Goal: Information Seeking & Learning: Learn about a topic

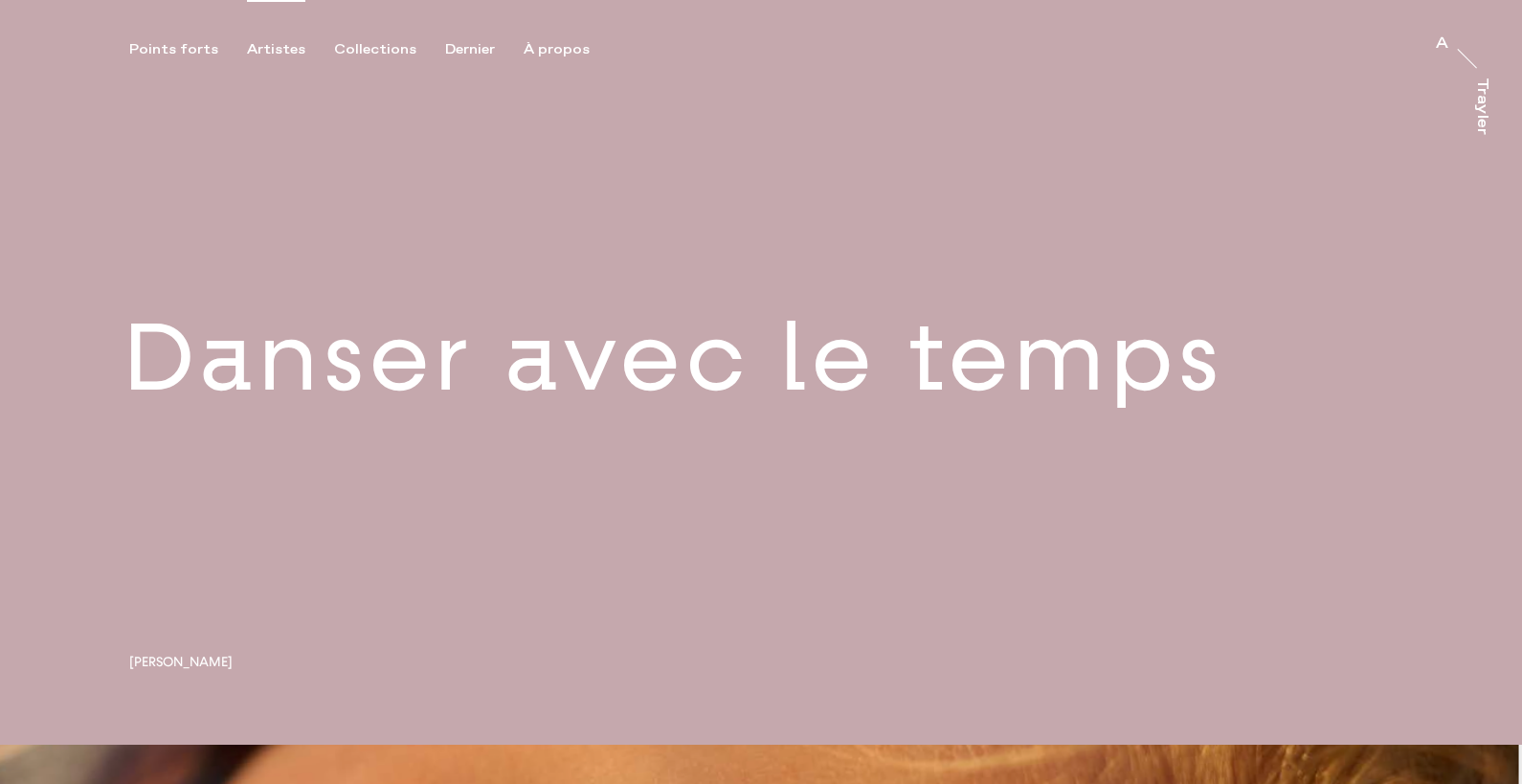
click at [268, 57] on font "Artistes" at bounding box center [276, 50] width 58 height 18
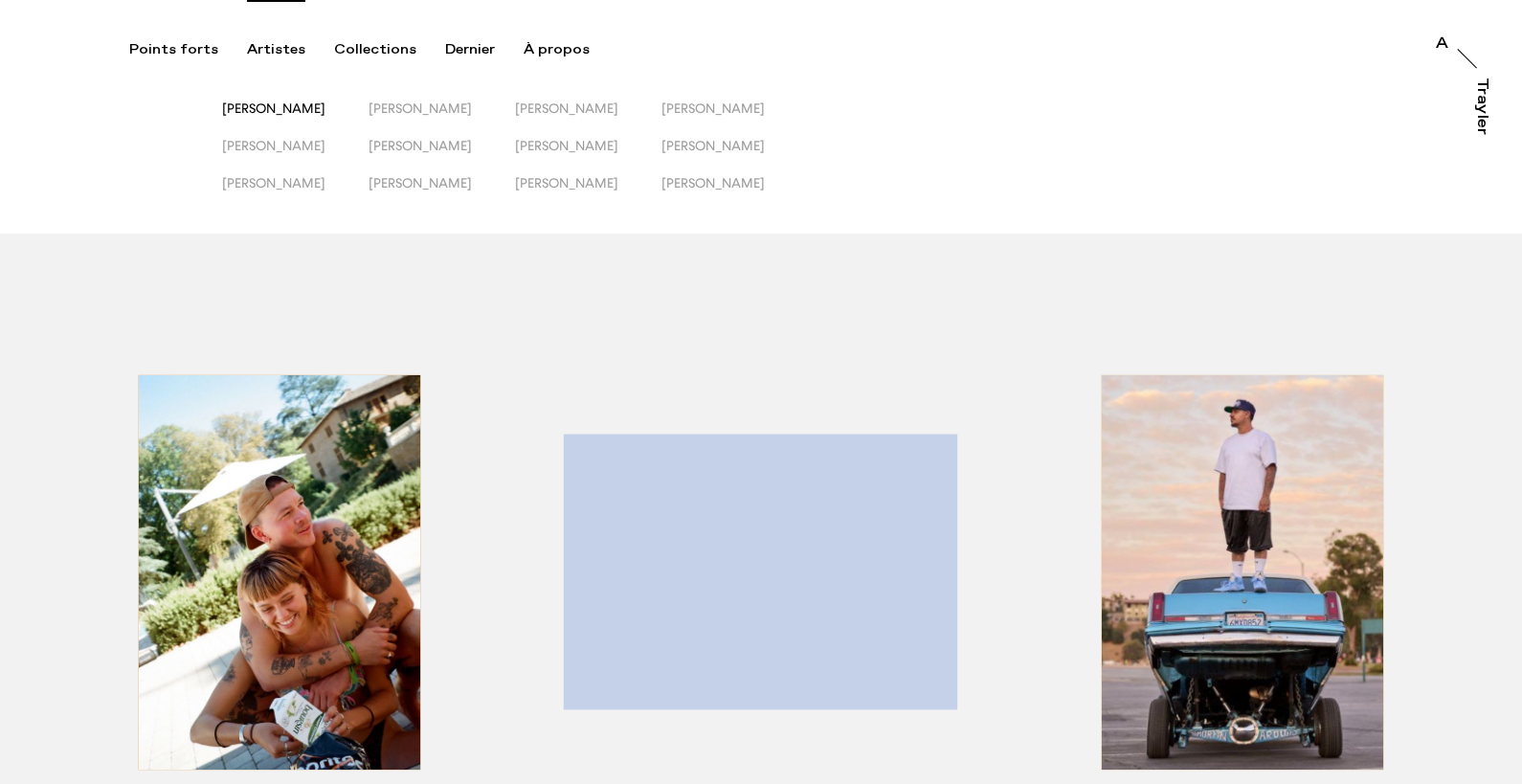
click at [325, 109] on font "[PERSON_NAME]" at bounding box center [273, 108] width 103 height 16
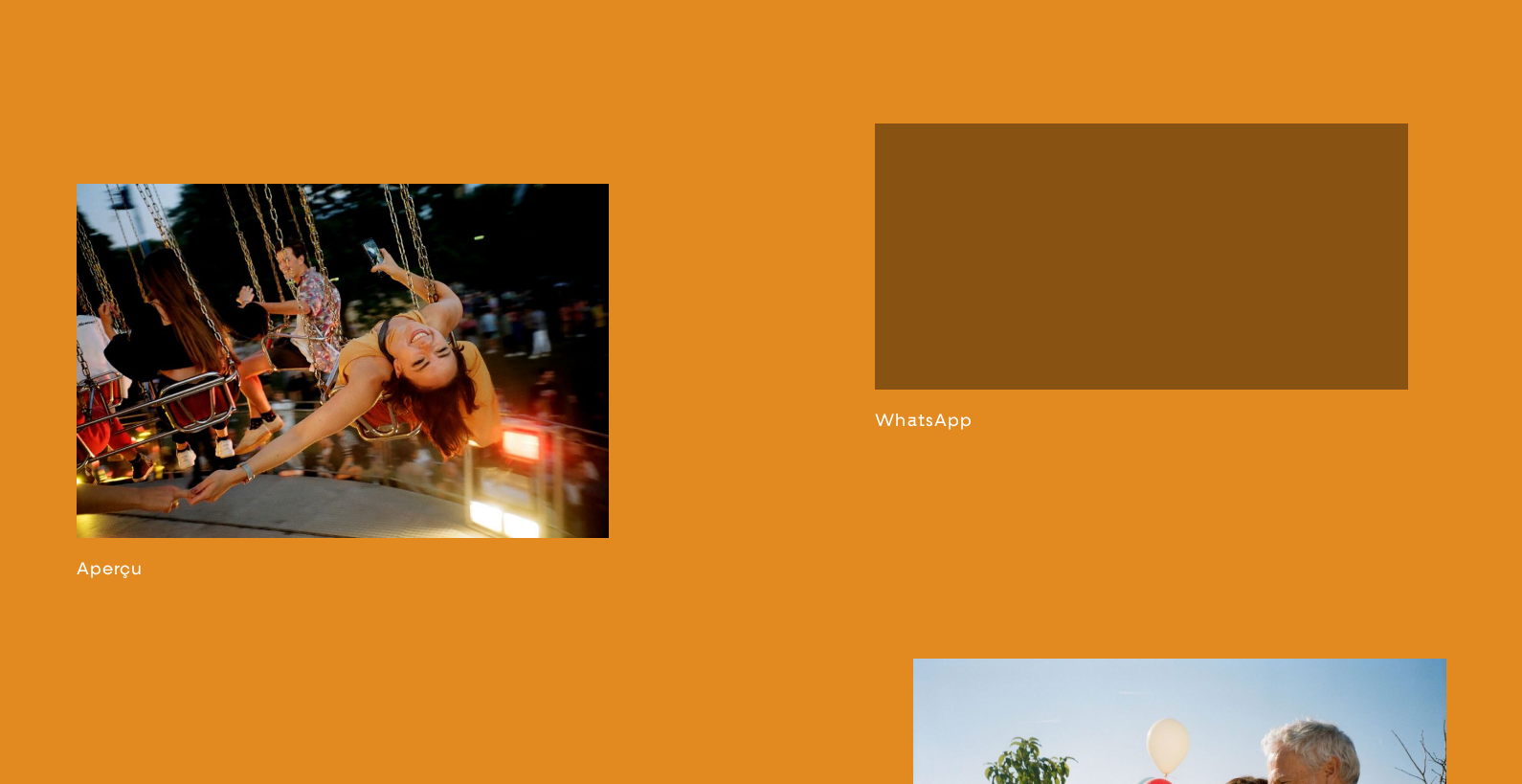
scroll to position [1173, 0]
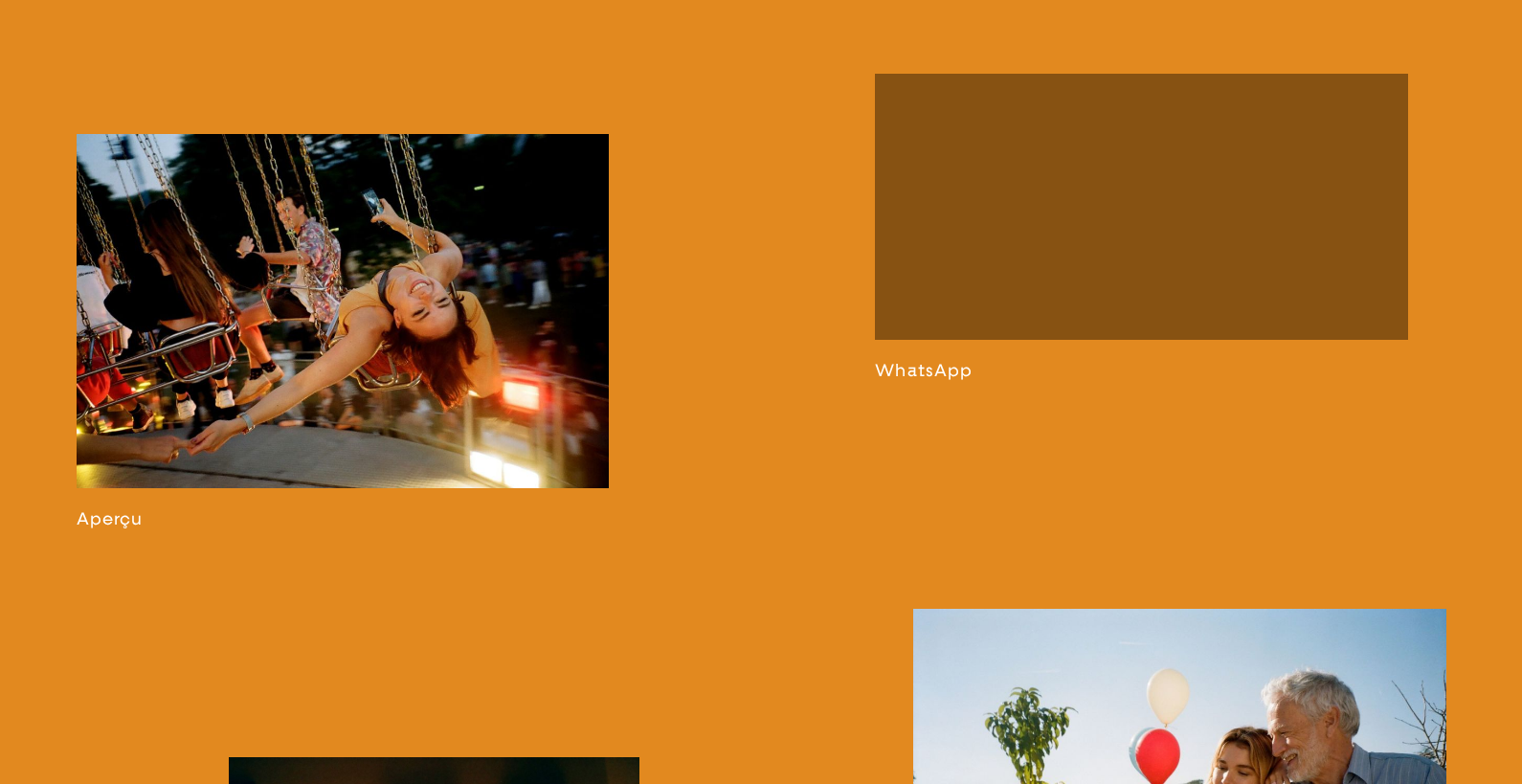
click at [382, 388] on link at bounding box center [344, 331] width 533 height 394
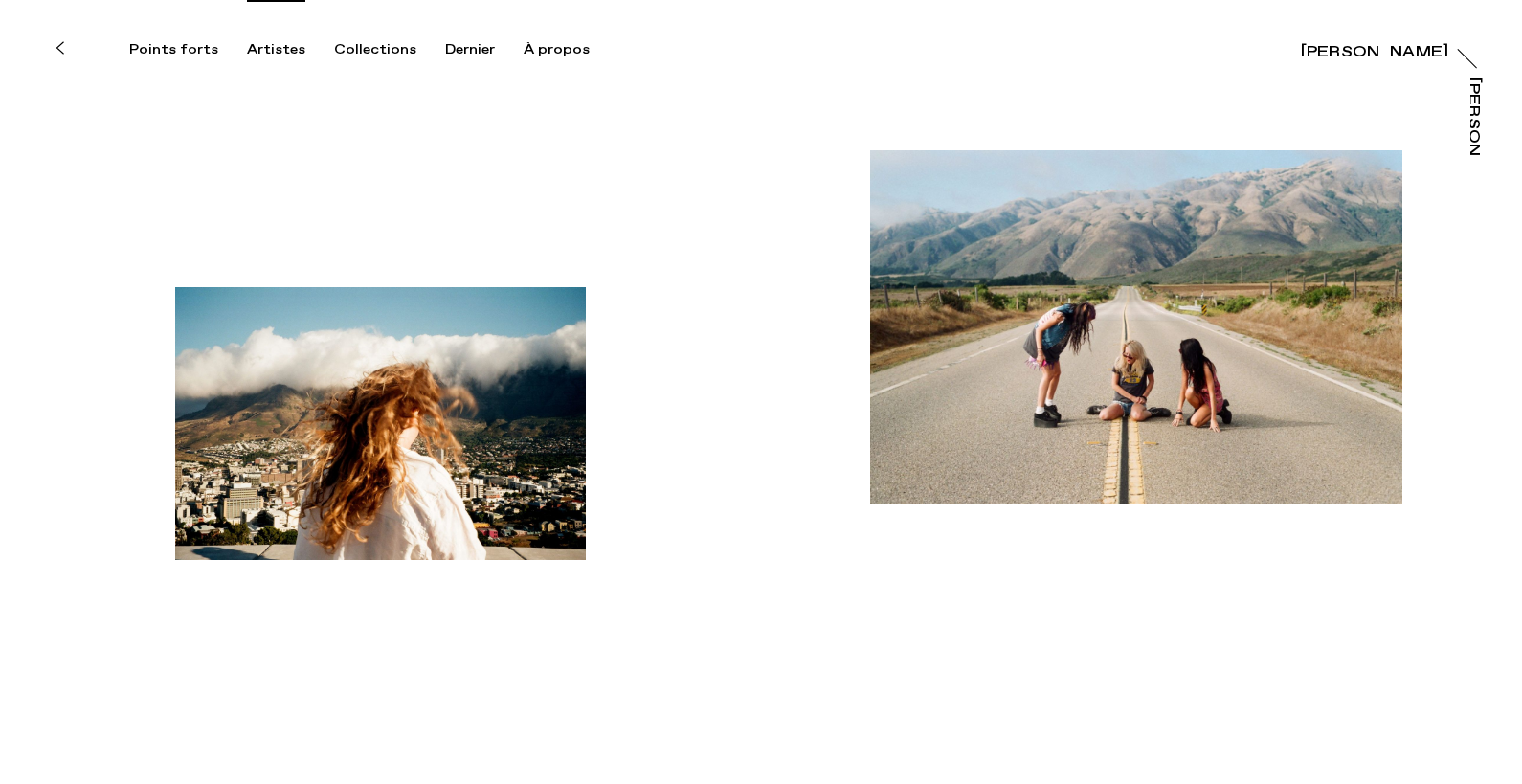
click at [275, 49] on font "Artistes" at bounding box center [276, 50] width 58 height 18
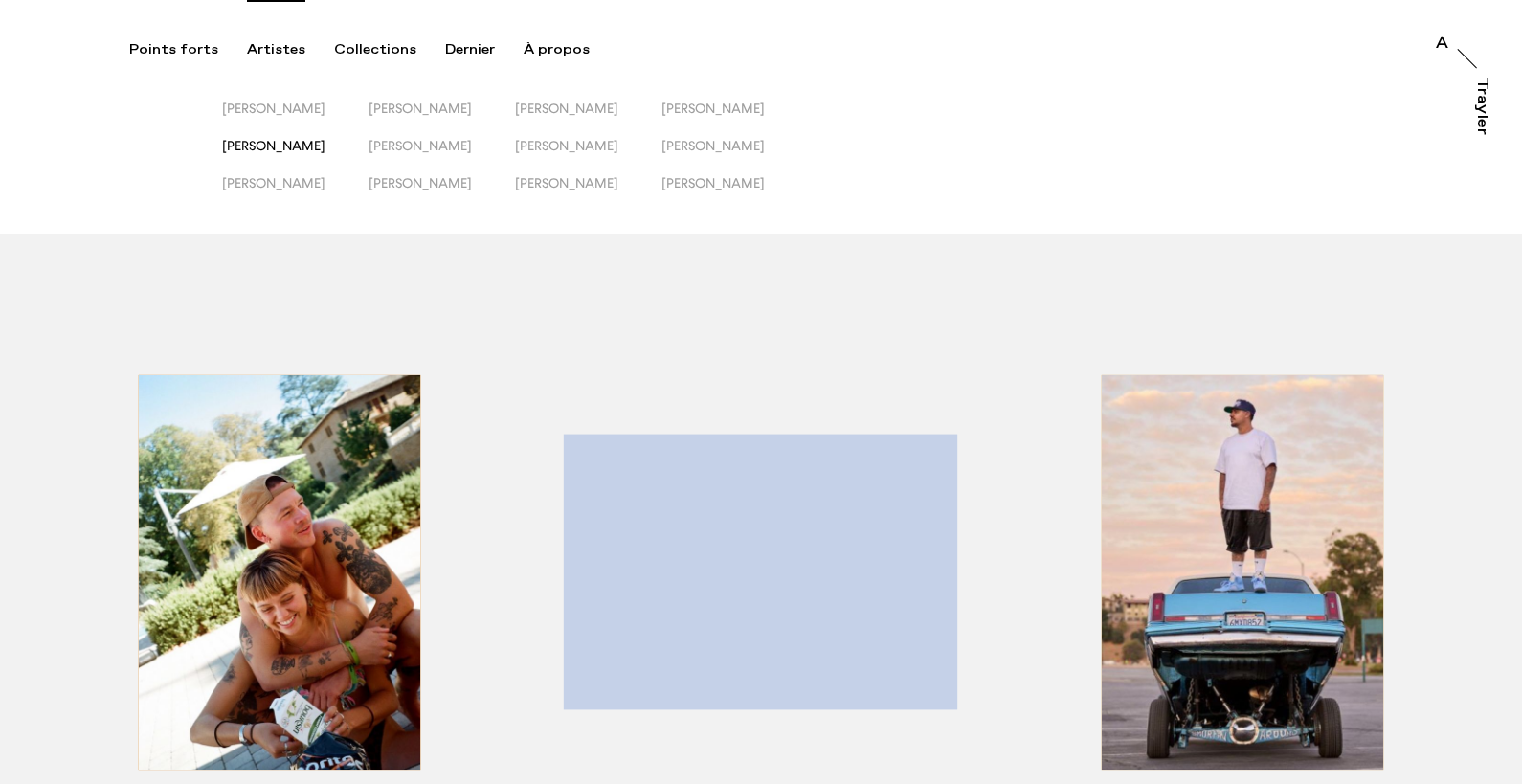
click at [277, 151] on font "[PERSON_NAME]" at bounding box center [273, 146] width 103 height 16
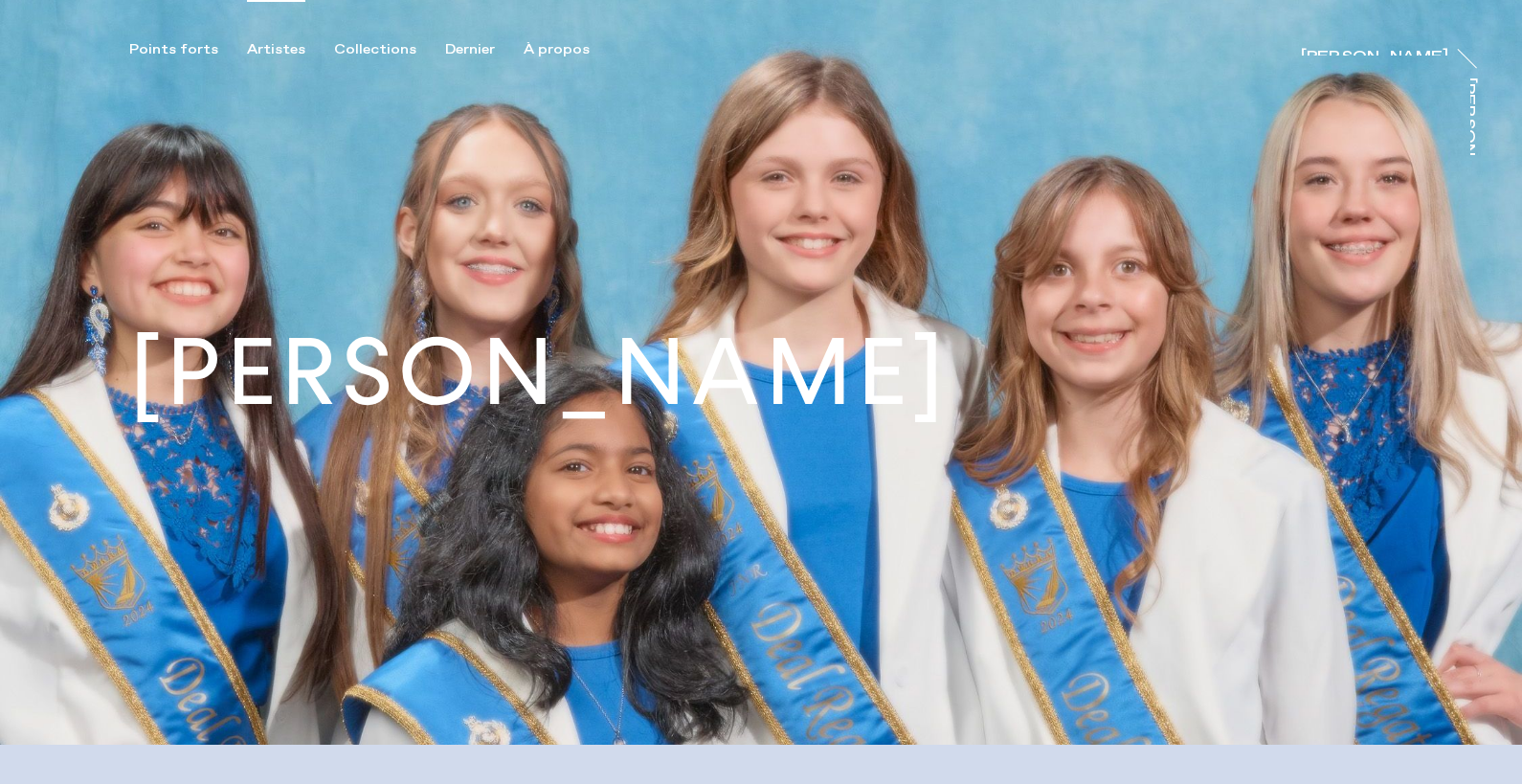
click at [283, 46] on font "Artistes" at bounding box center [276, 50] width 58 height 18
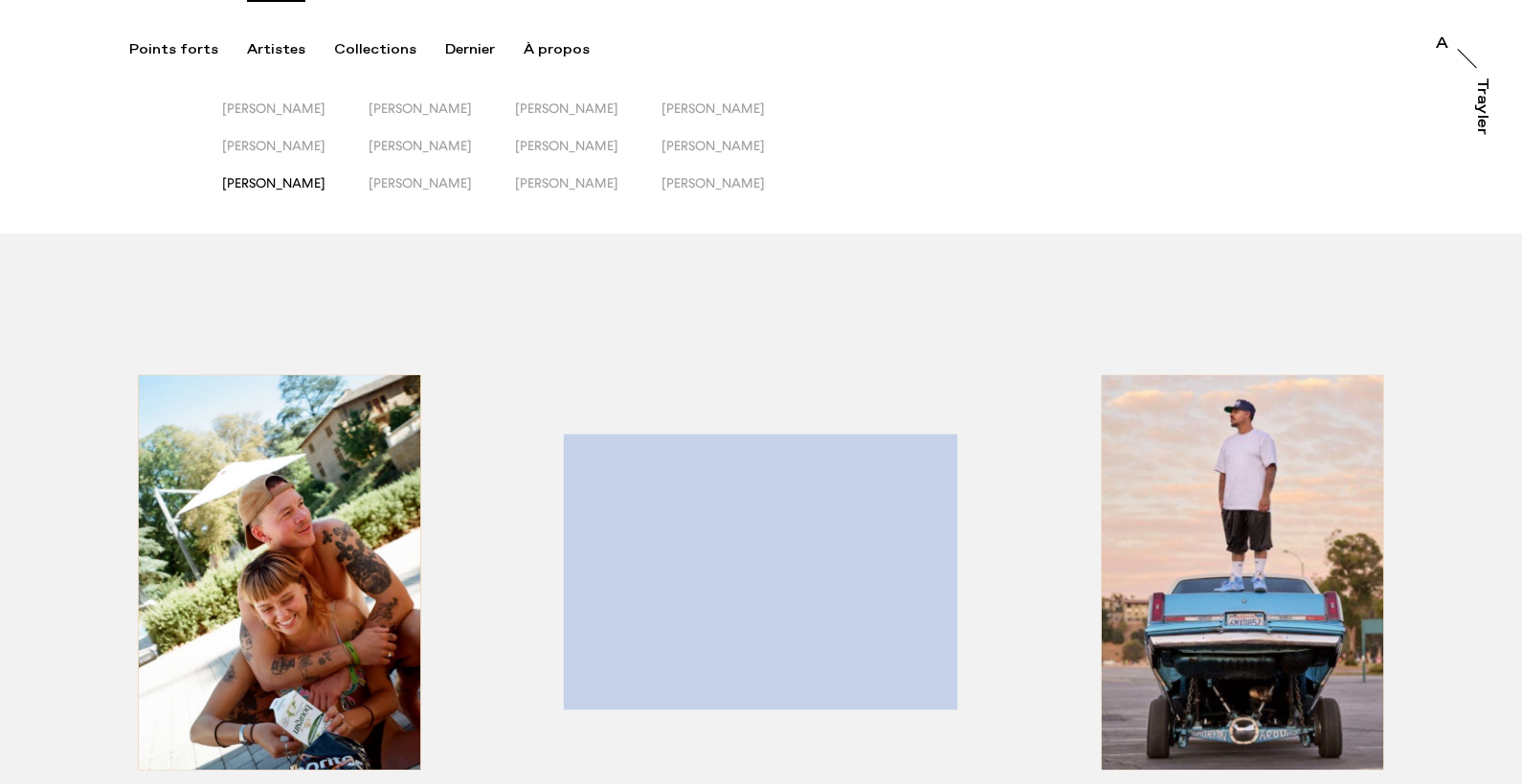
click at [298, 178] on font "[PERSON_NAME]" at bounding box center [273, 183] width 103 height 16
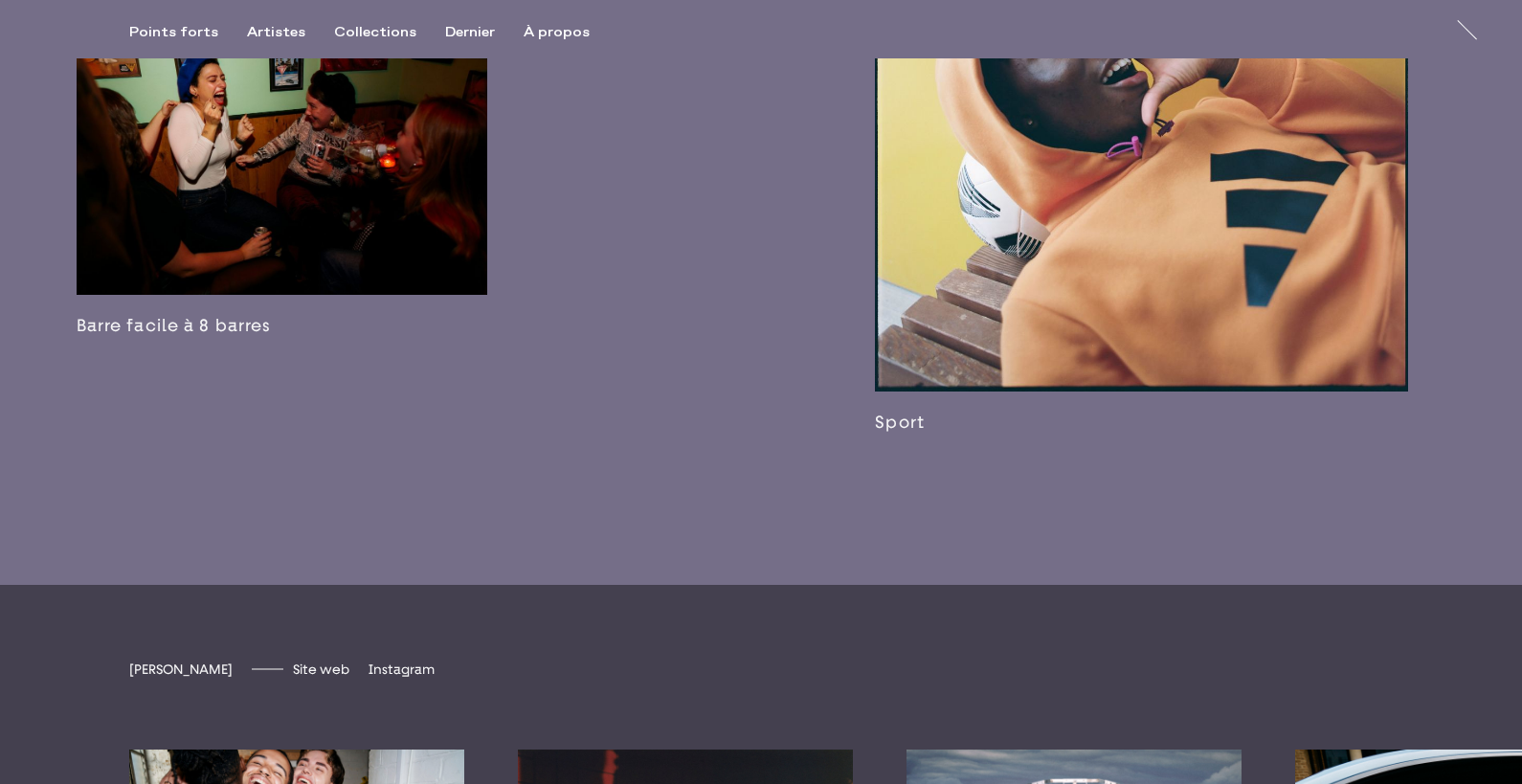
scroll to position [3897, 0]
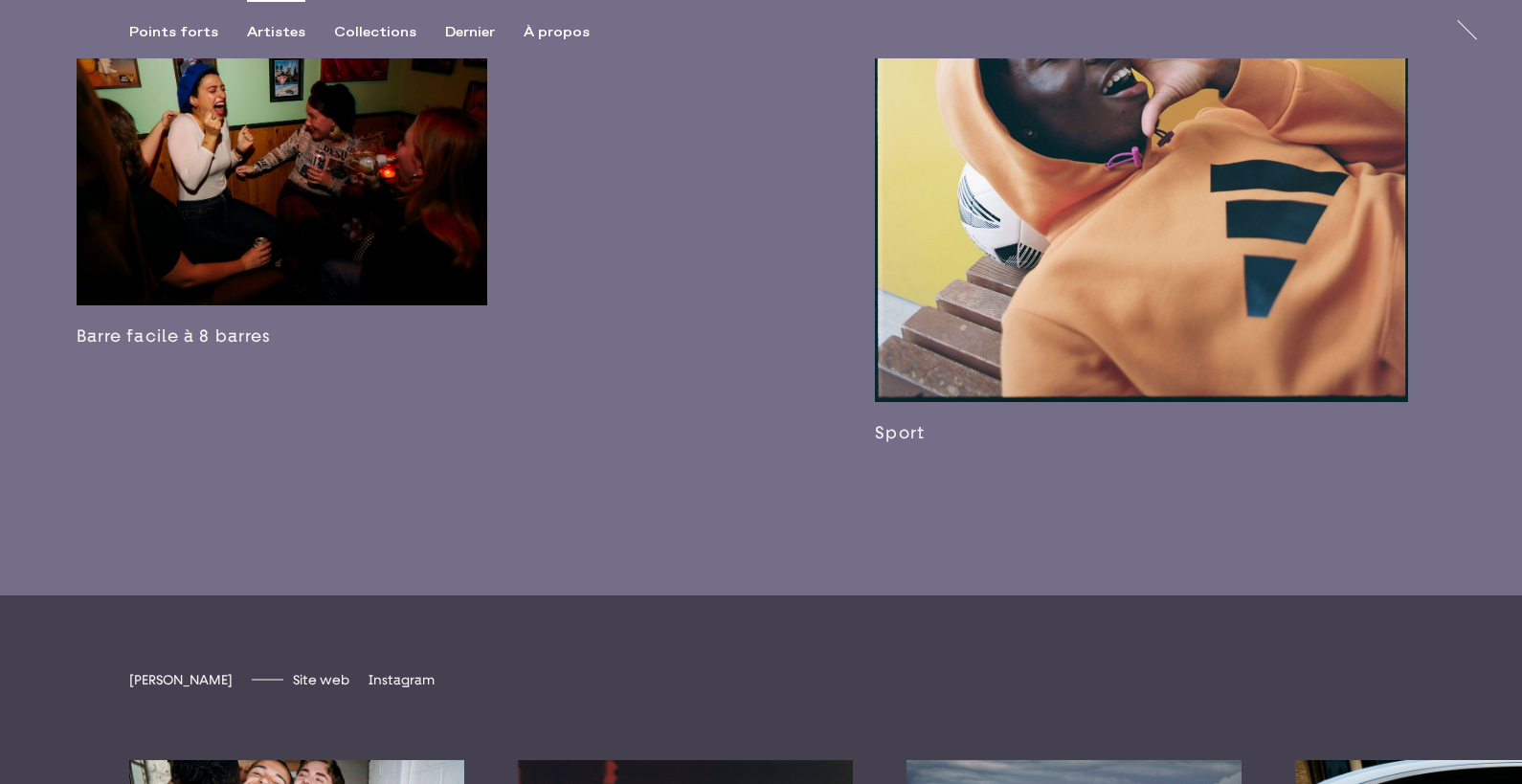
click at [267, 30] on font "Artistes" at bounding box center [276, 33] width 58 height 18
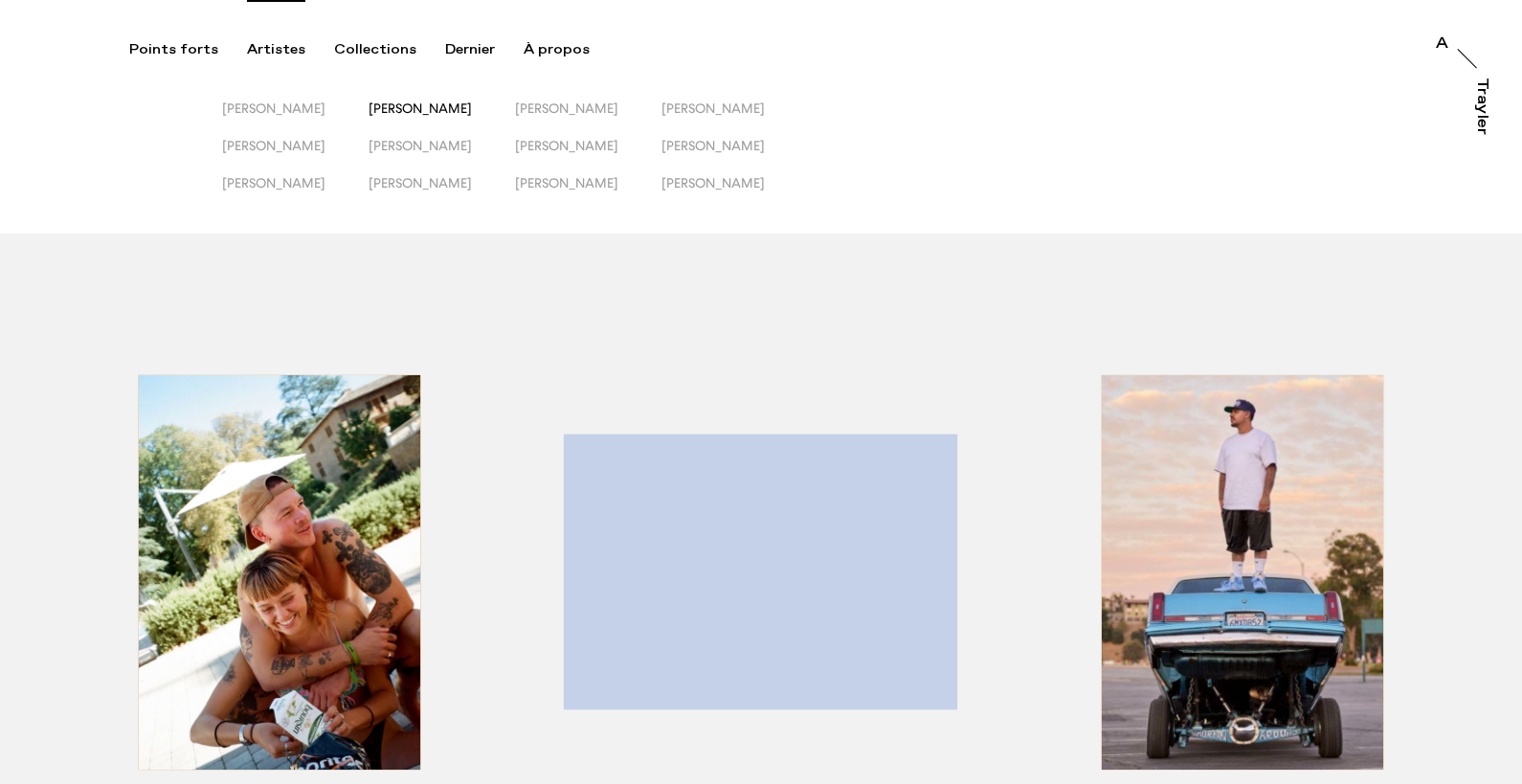
click at [452, 115] on font "[PERSON_NAME]" at bounding box center [420, 108] width 103 height 16
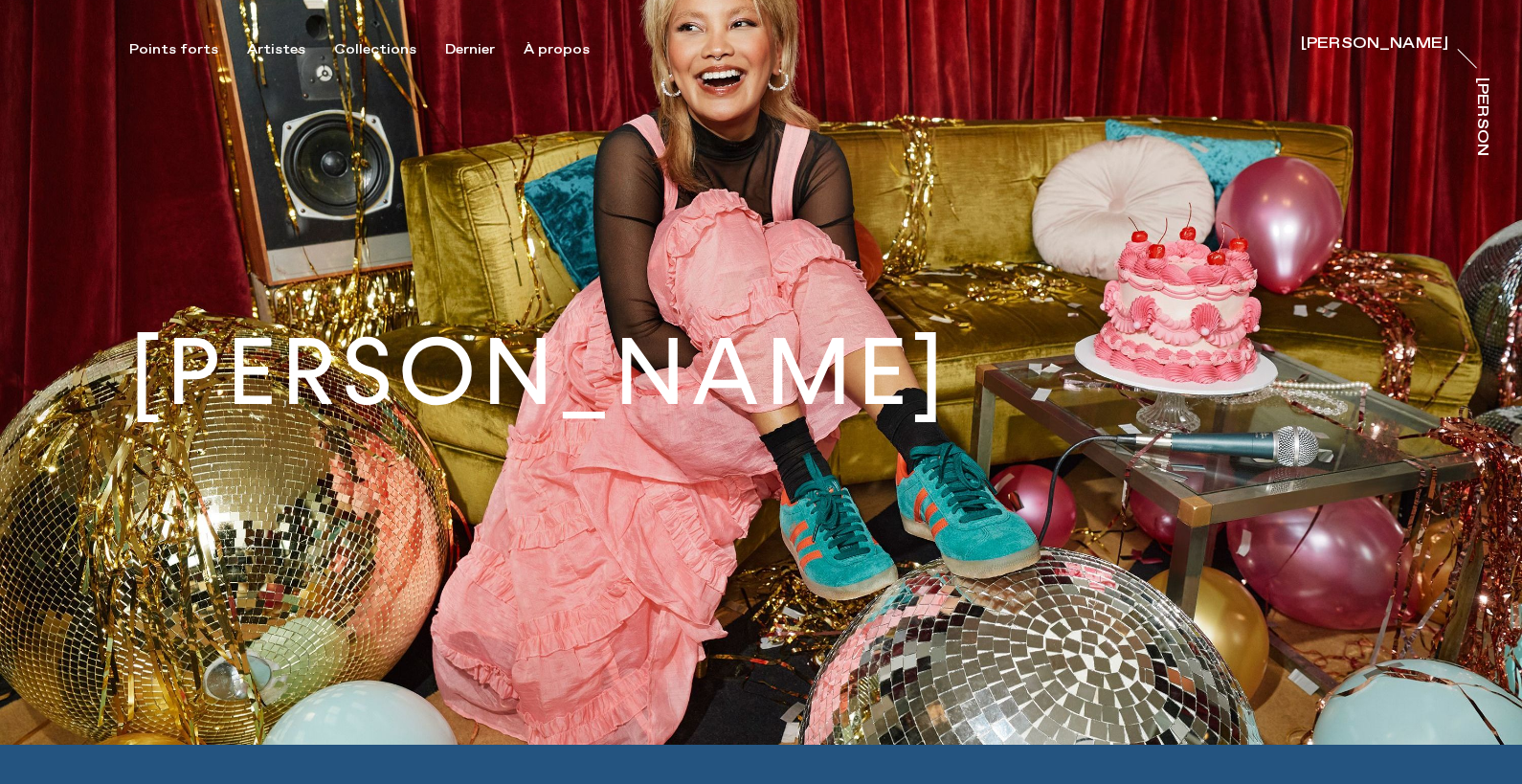
click at [272, 39] on div "Points forts Artistes Collections [PERSON_NAME] À propos [PERSON_NAME] [PERSON_…" at bounding box center [764, 29] width 1528 height 58
click at [272, 51] on font "Artistes" at bounding box center [276, 50] width 58 height 18
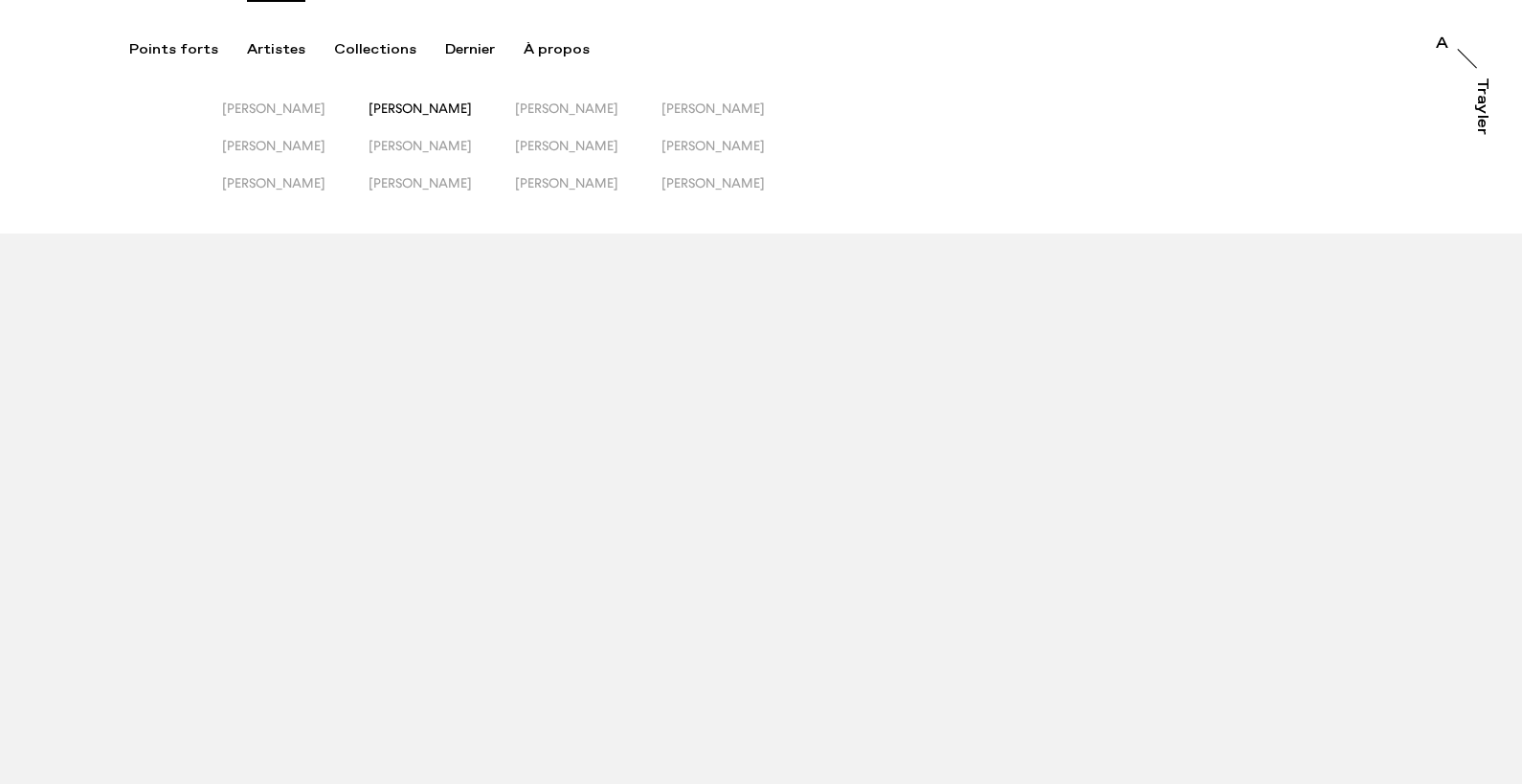
click at [429, 107] on font "[PERSON_NAME]" at bounding box center [420, 108] width 103 height 16
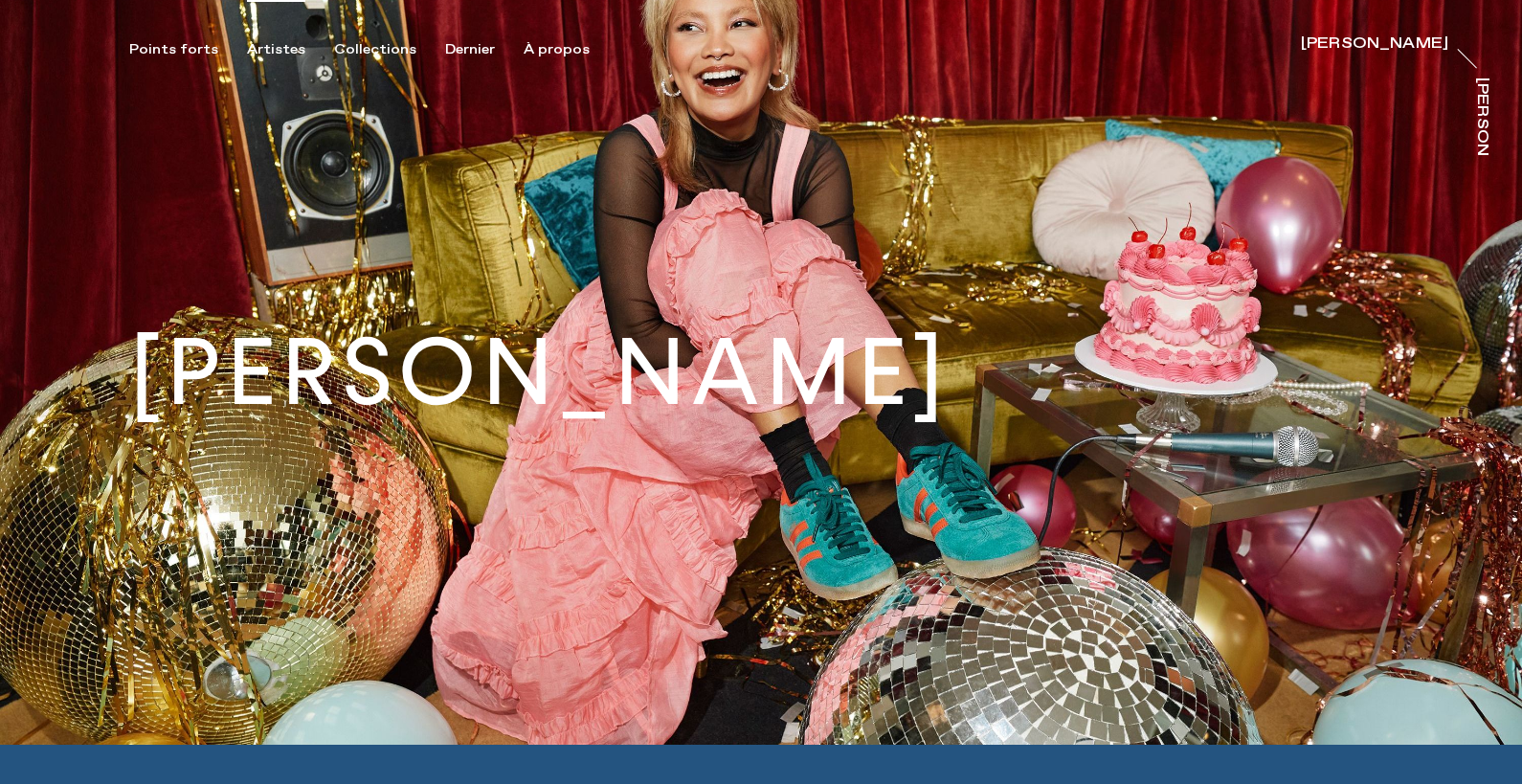
click at [283, 47] on font "Artistes" at bounding box center [276, 50] width 58 height 18
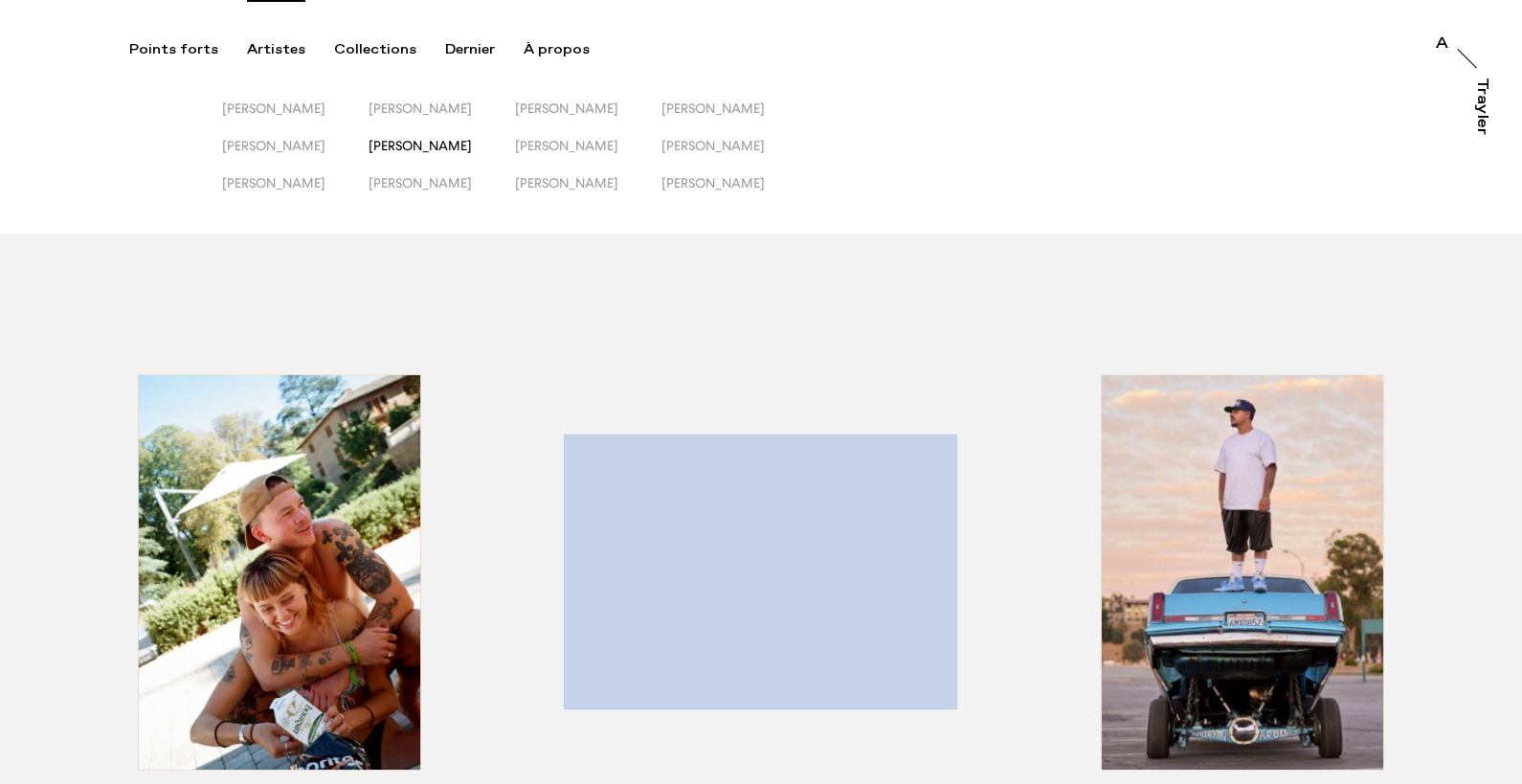
click at [441, 150] on font "[PERSON_NAME]" at bounding box center [420, 146] width 103 height 16
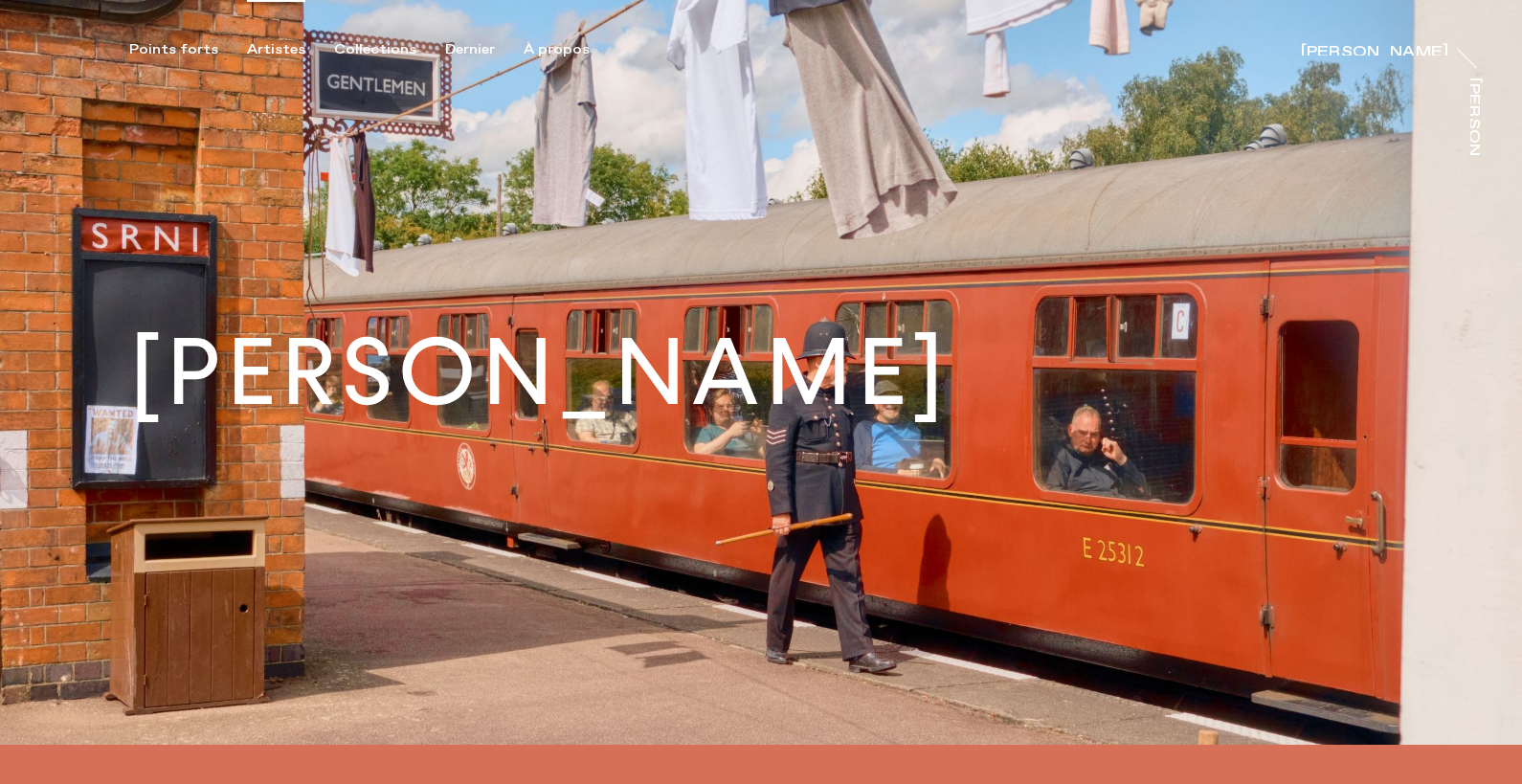
click at [283, 44] on font "Artistes" at bounding box center [276, 50] width 58 height 18
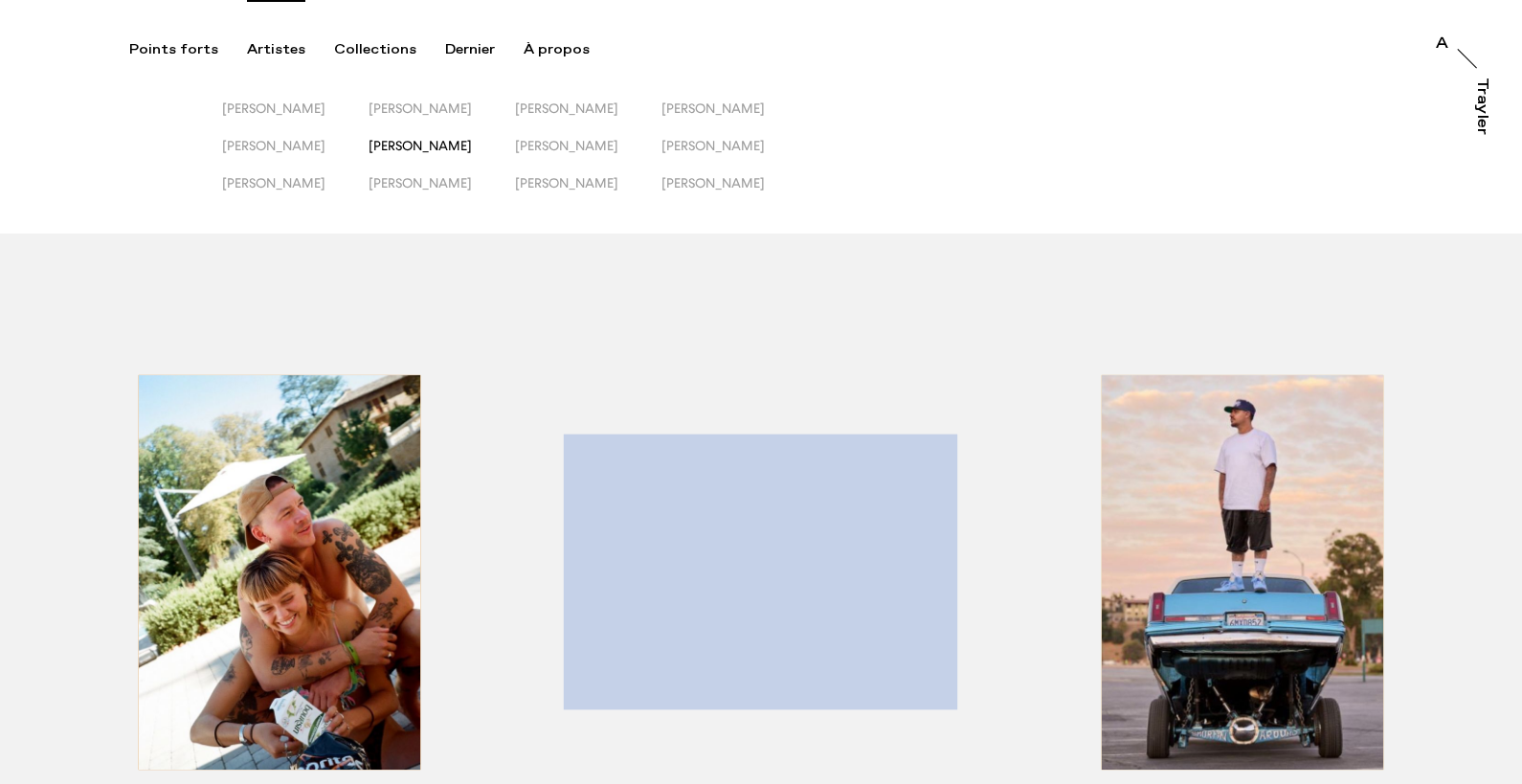
click at [472, 147] on font "[PERSON_NAME]" at bounding box center [420, 146] width 103 height 16
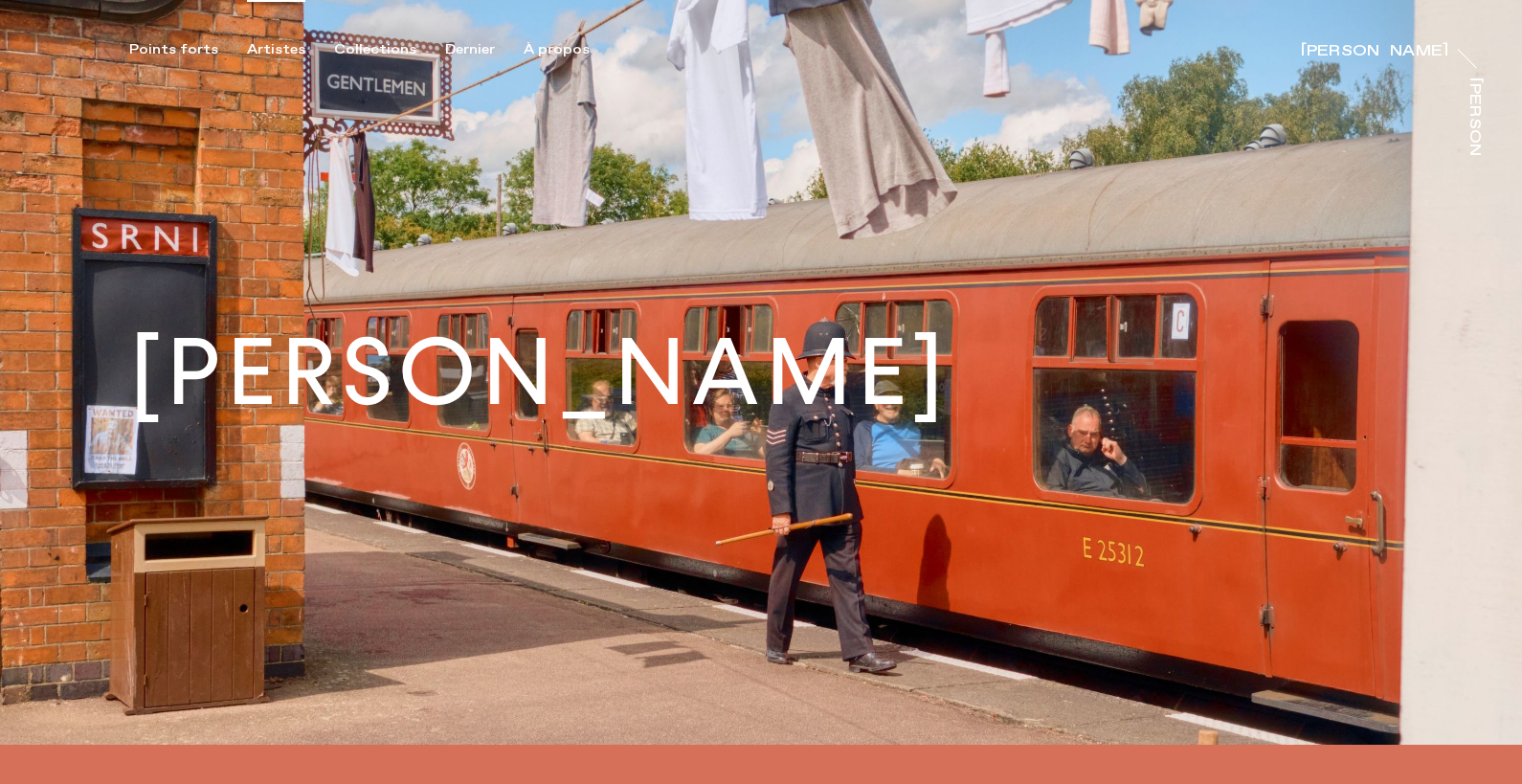
click at [272, 51] on font "Artistes" at bounding box center [276, 50] width 58 height 18
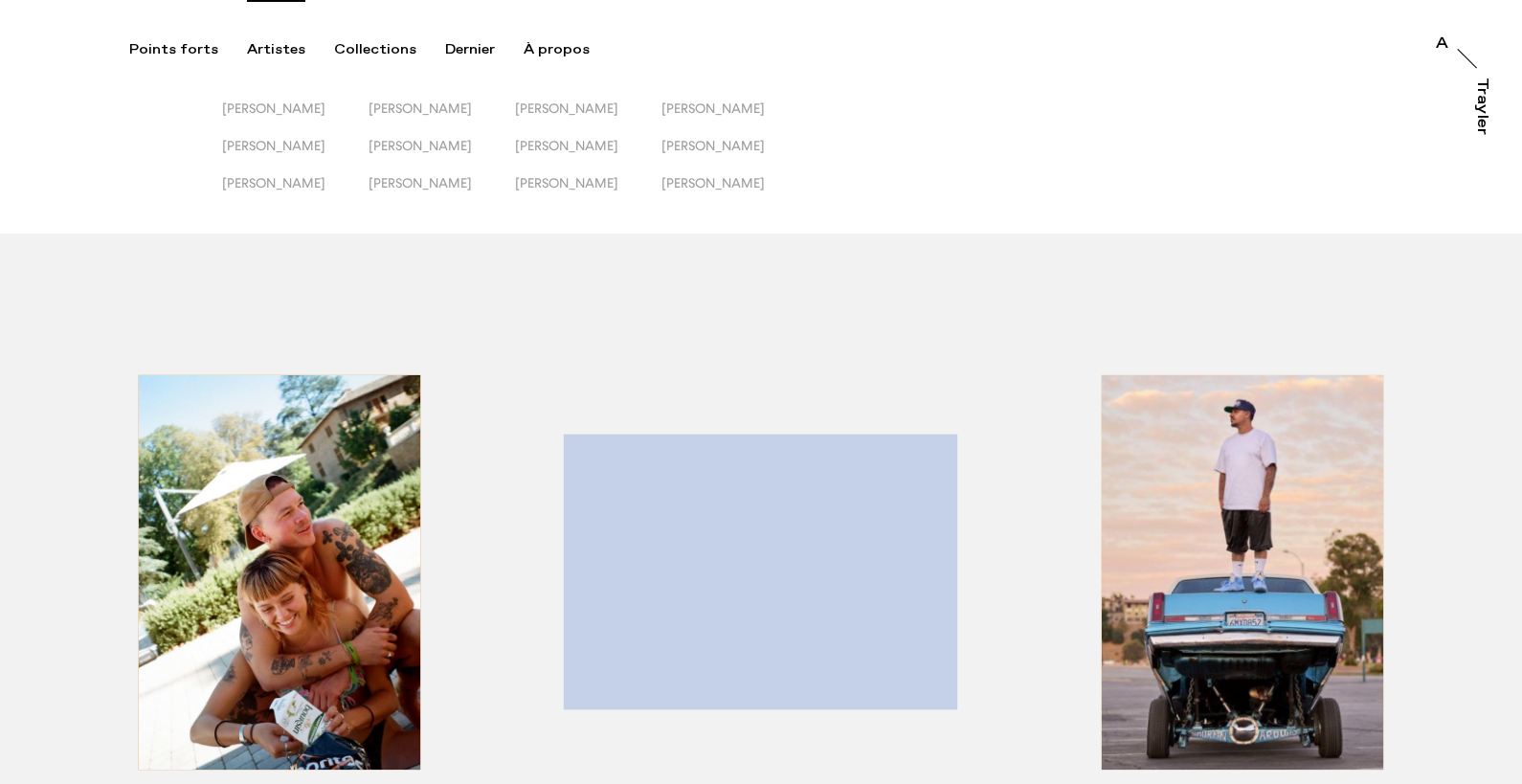
click at [427, 192] on button "[PERSON_NAME]" at bounding box center [442, 194] width 146 height 37
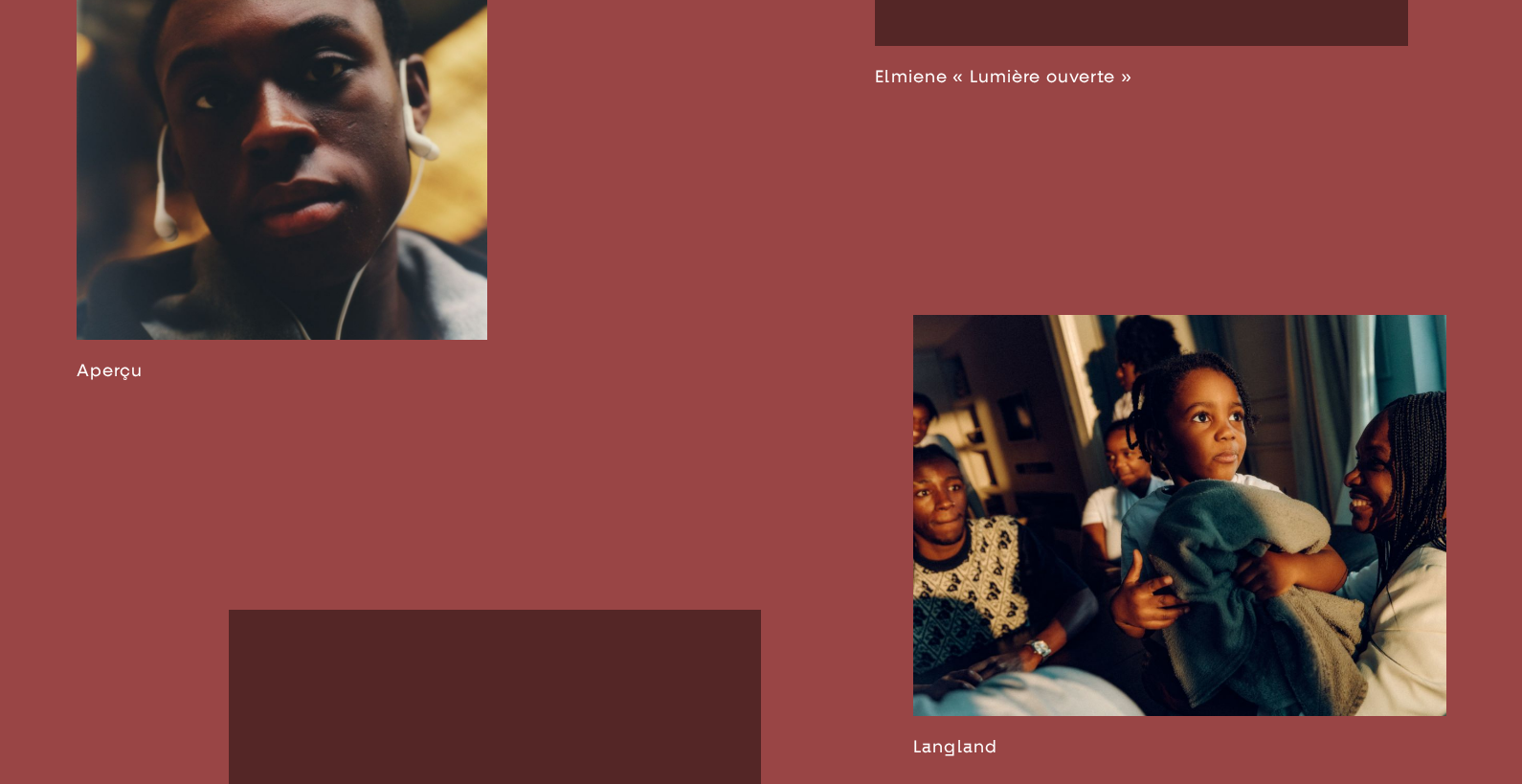
scroll to position [1443, 0]
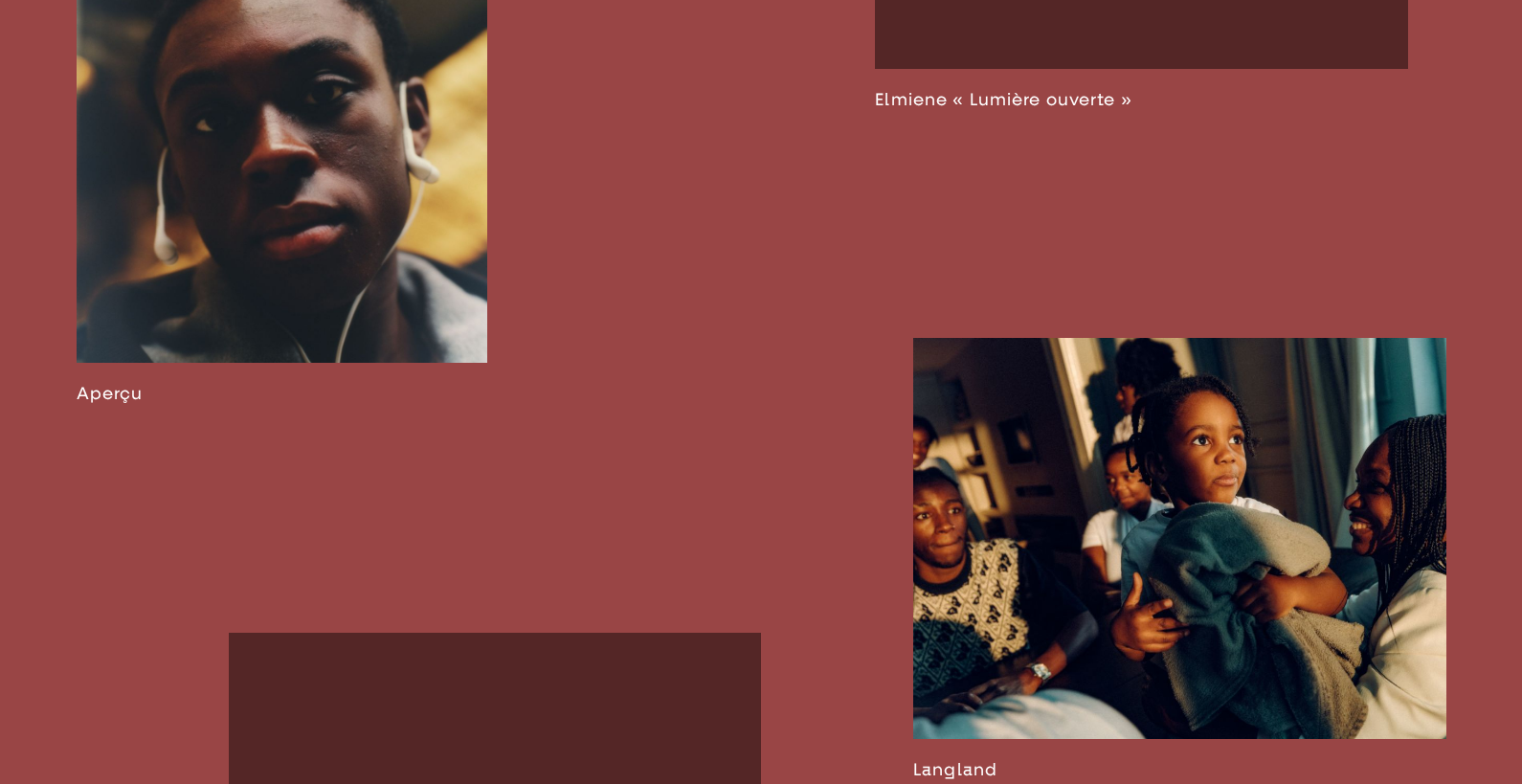
click at [353, 236] on link at bounding box center [282, 133] width 411 height 541
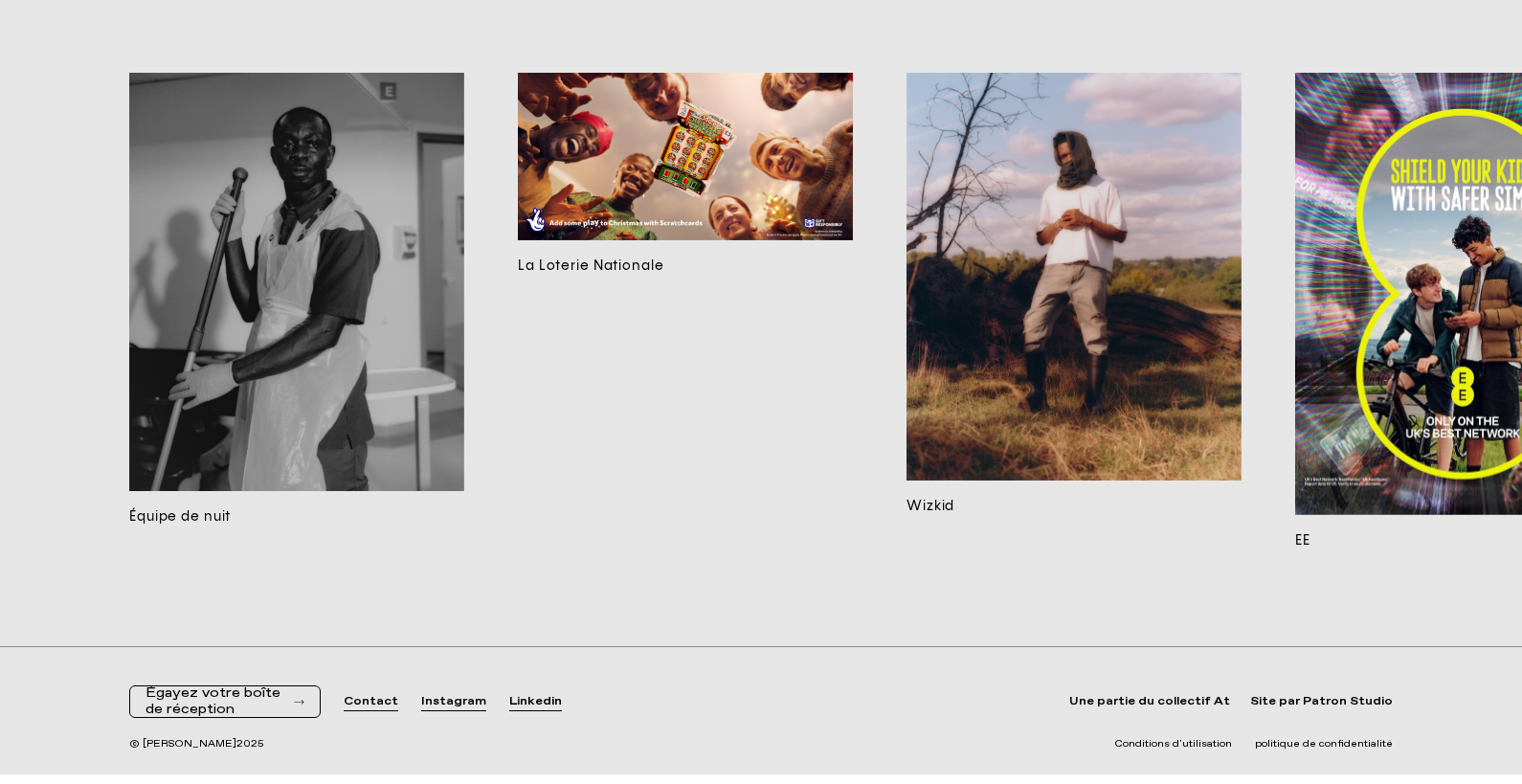
scroll to position [18131, 0]
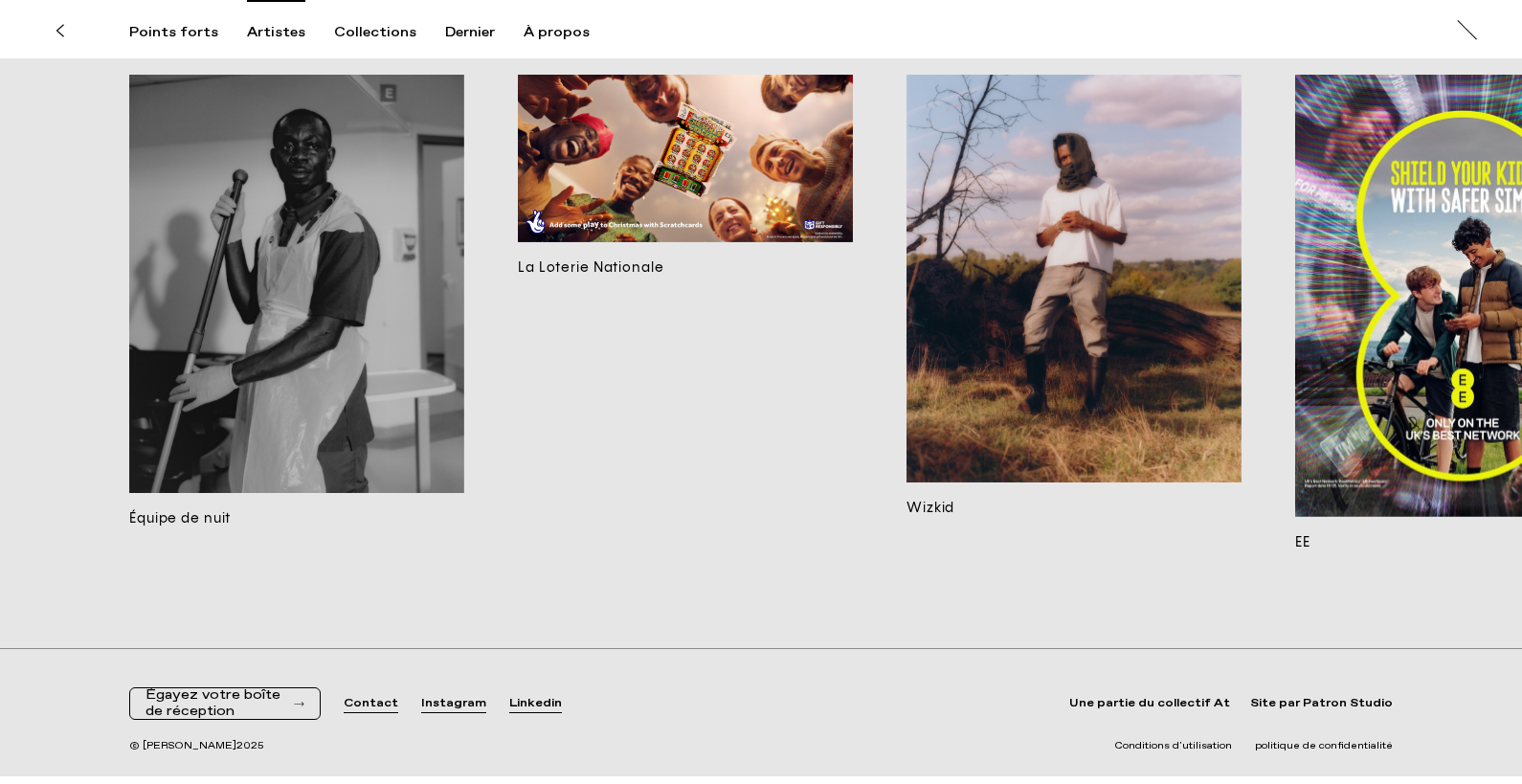
click at [256, 34] on font "Artistes" at bounding box center [276, 33] width 58 height 18
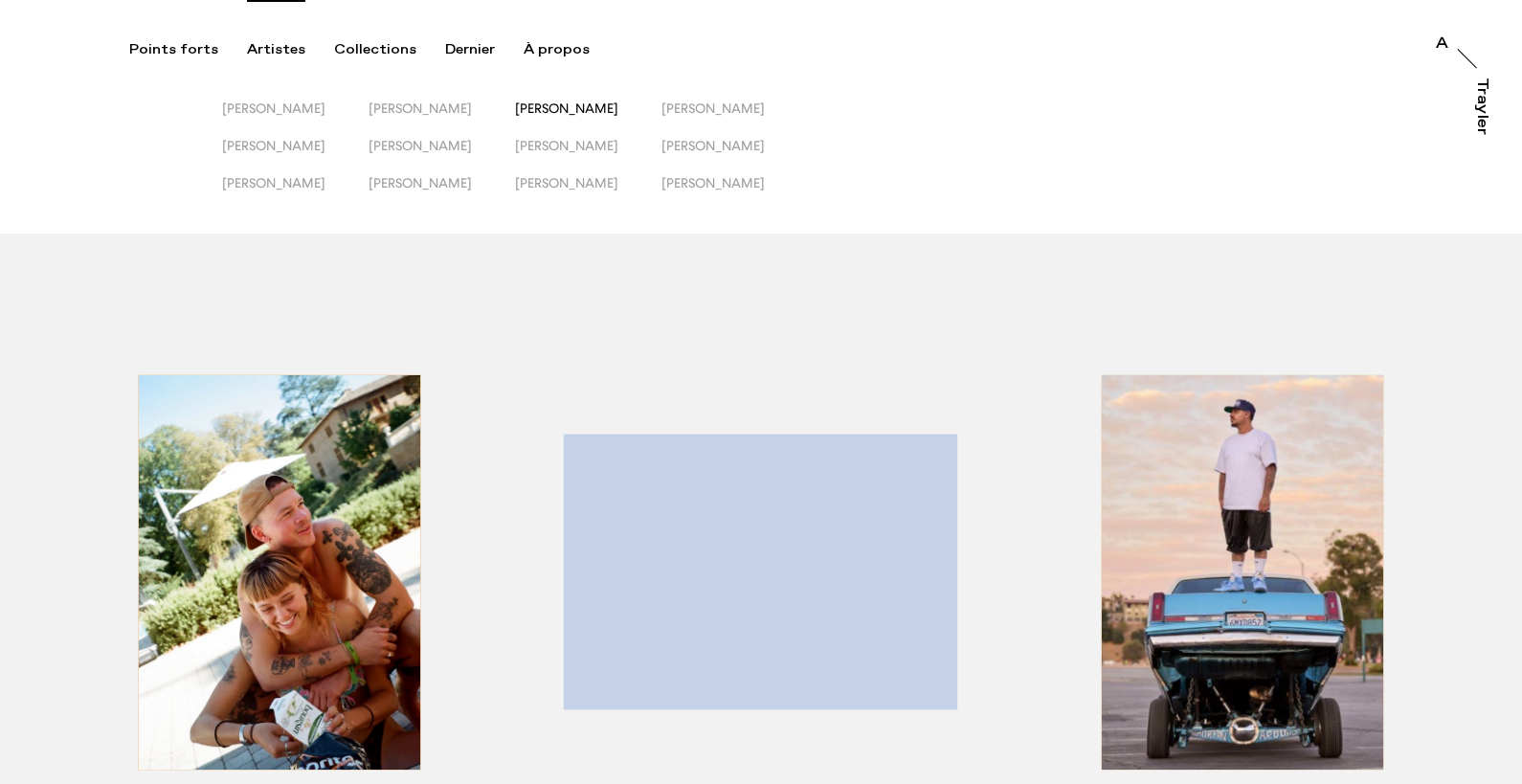
click at [581, 104] on font "[PERSON_NAME]" at bounding box center [566, 108] width 103 height 16
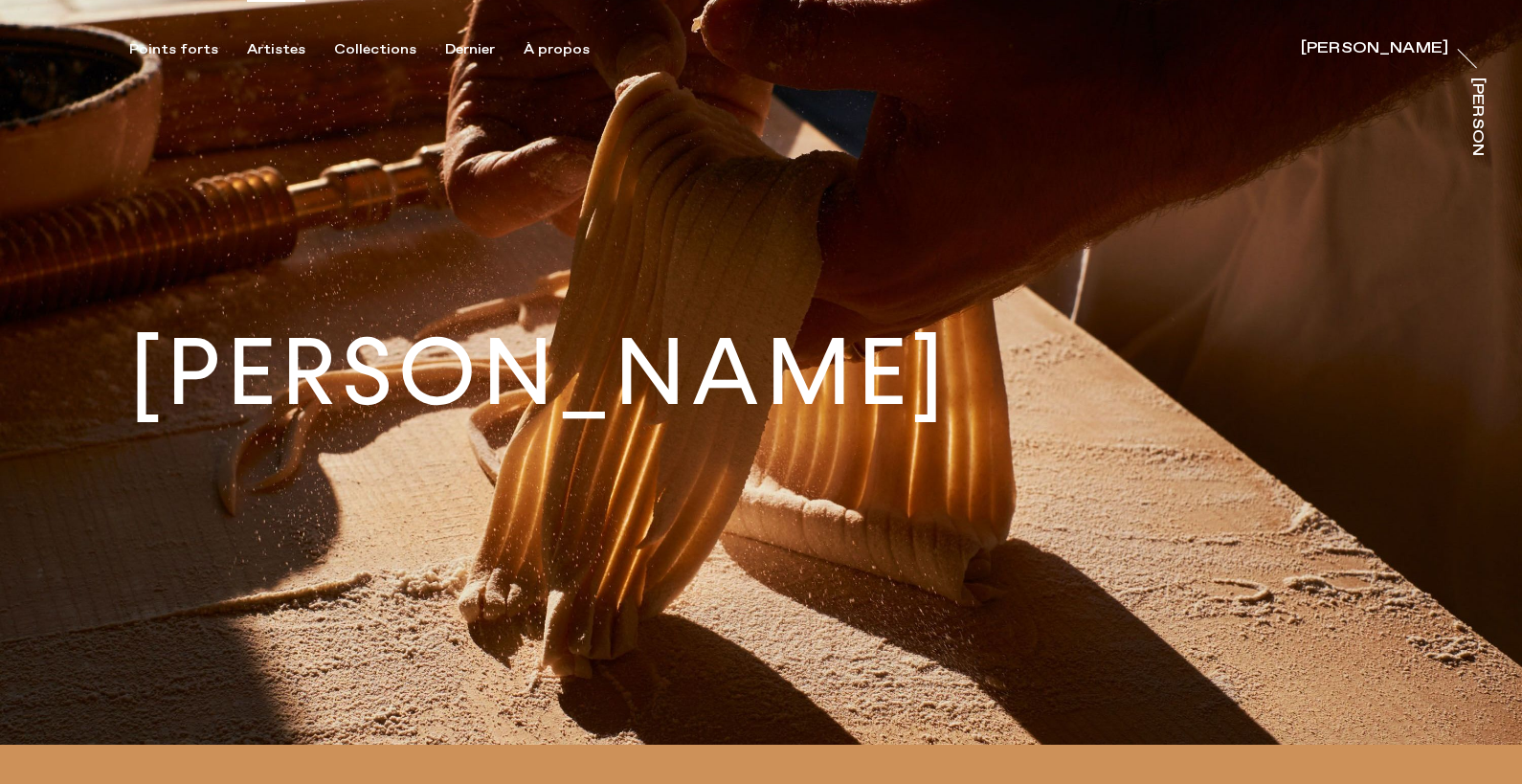
click at [286, 49] on font "Artistes" at bounding box center [276, 50] width 58 height 18
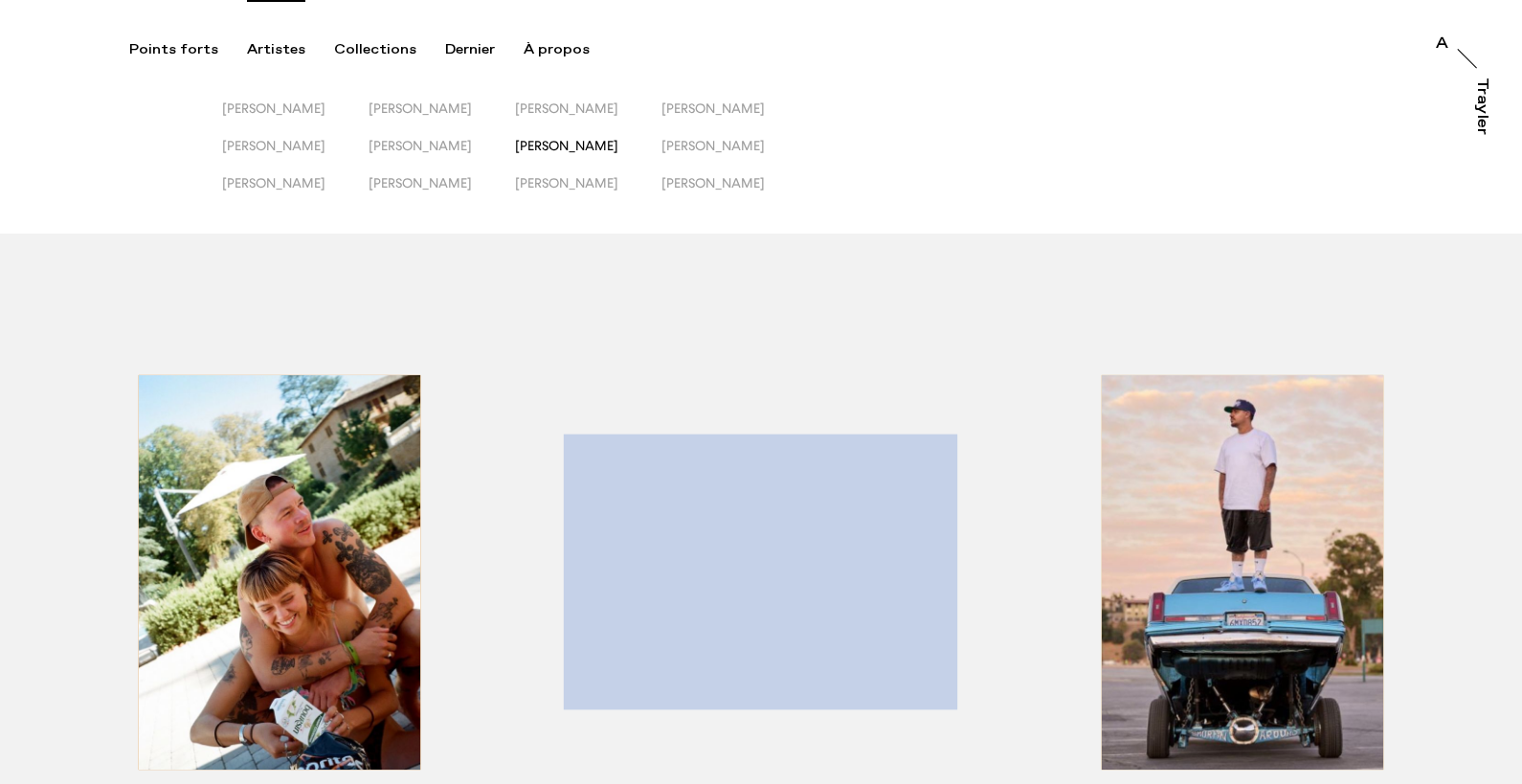
click at [618, 146] on font "[PERSON_NAME]" at bounding box center [566, 146] width 103 height 16
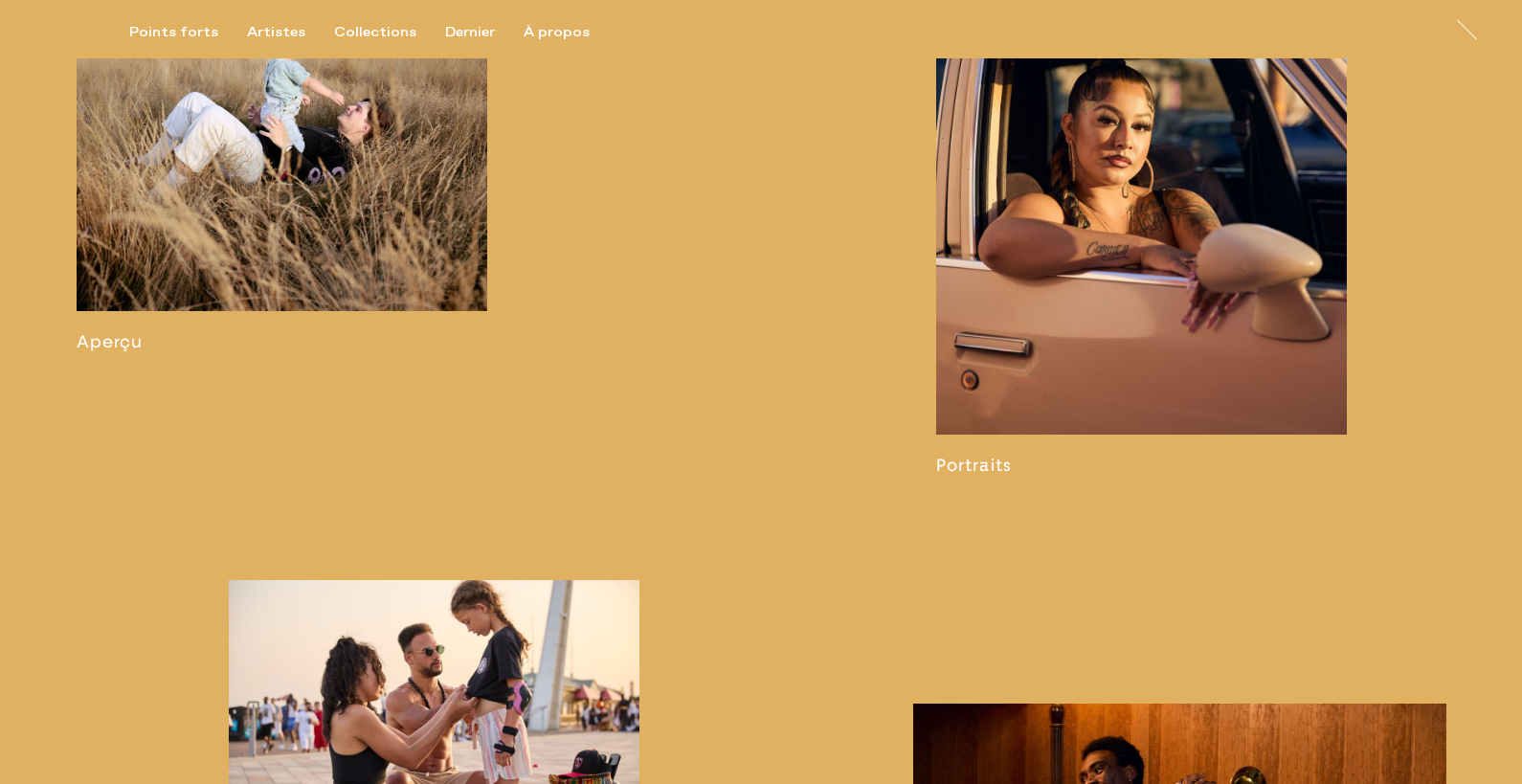
scroll to position [1372, 0]
click at [321, 281] on link at bounding box center [282, 167] width 411 height 370
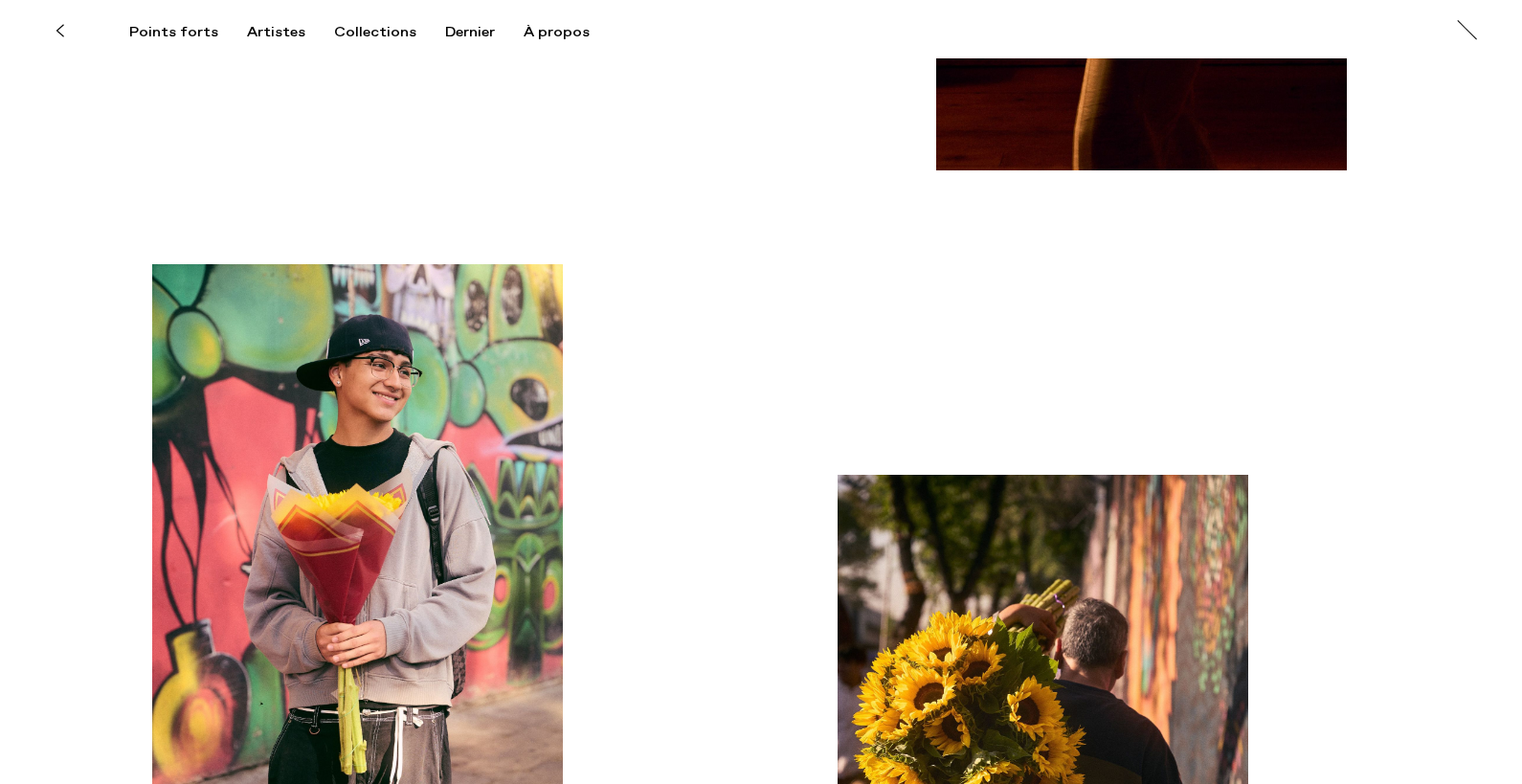
scroll to position [13964, 0]
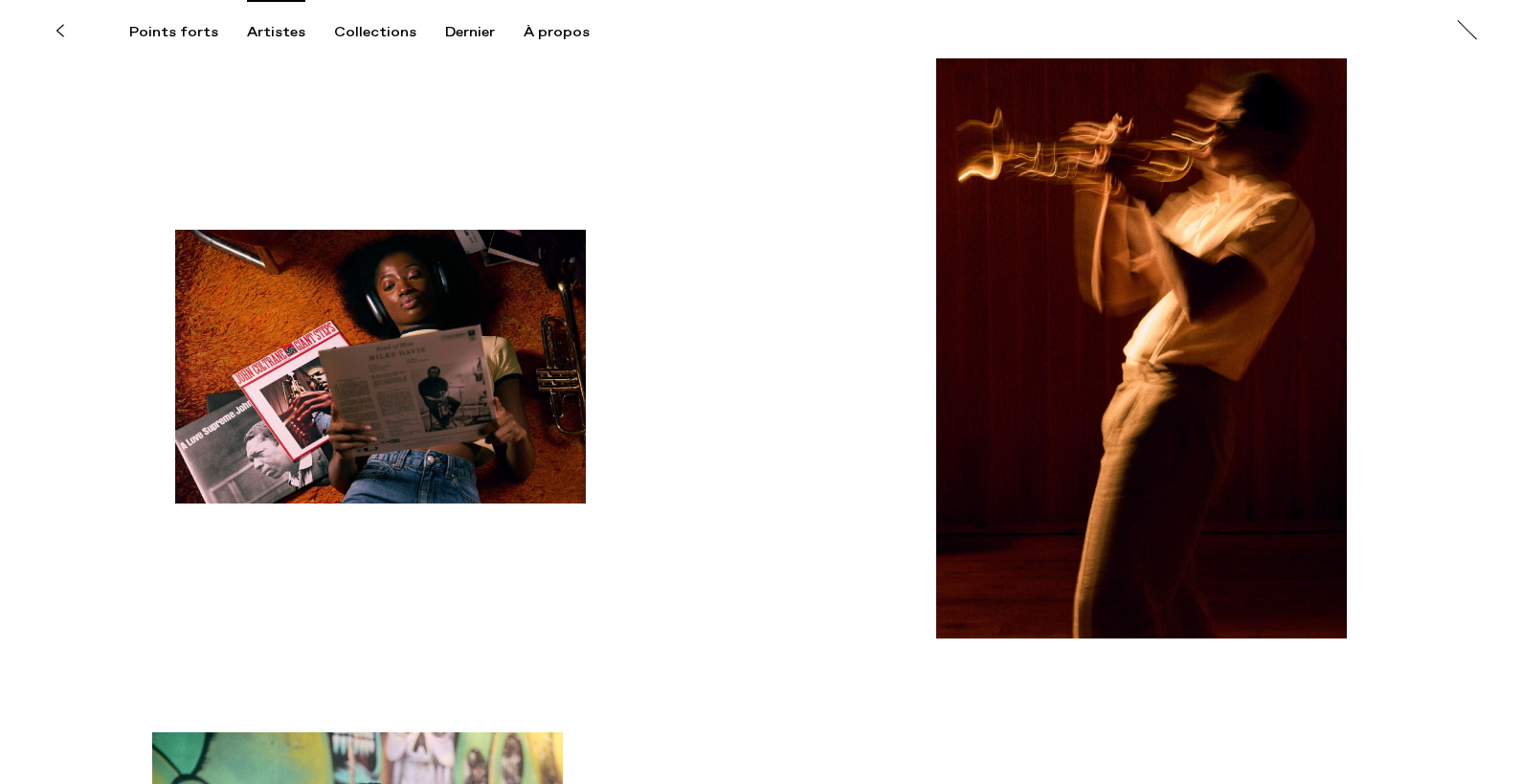
click at [278, 27] on font "Artistes" at bounding box center [276, 33] width 58 height 18
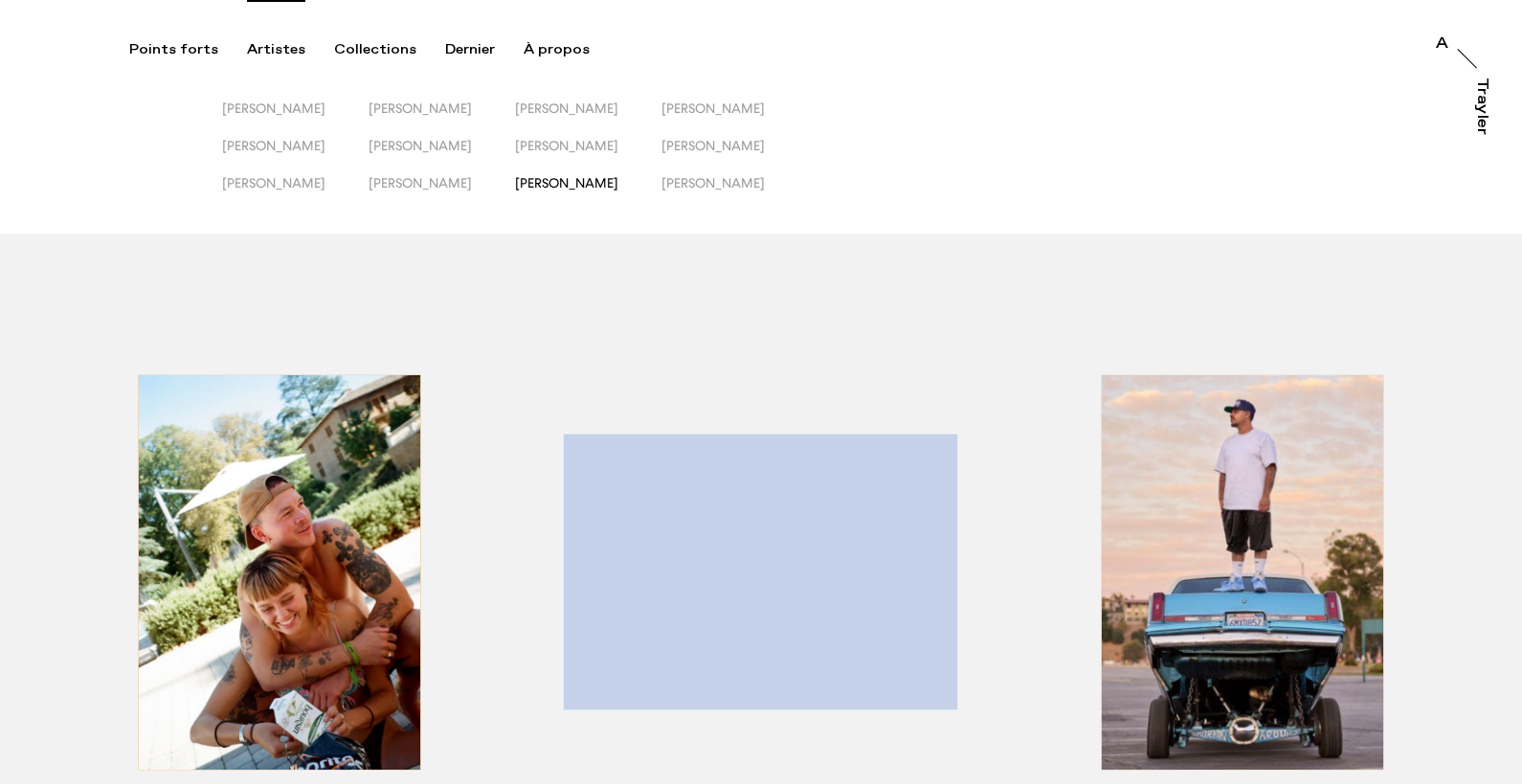
click at [618, 180] on font "[PERSON_NAME]" at bounding box center [566, 183] width 103 height 16
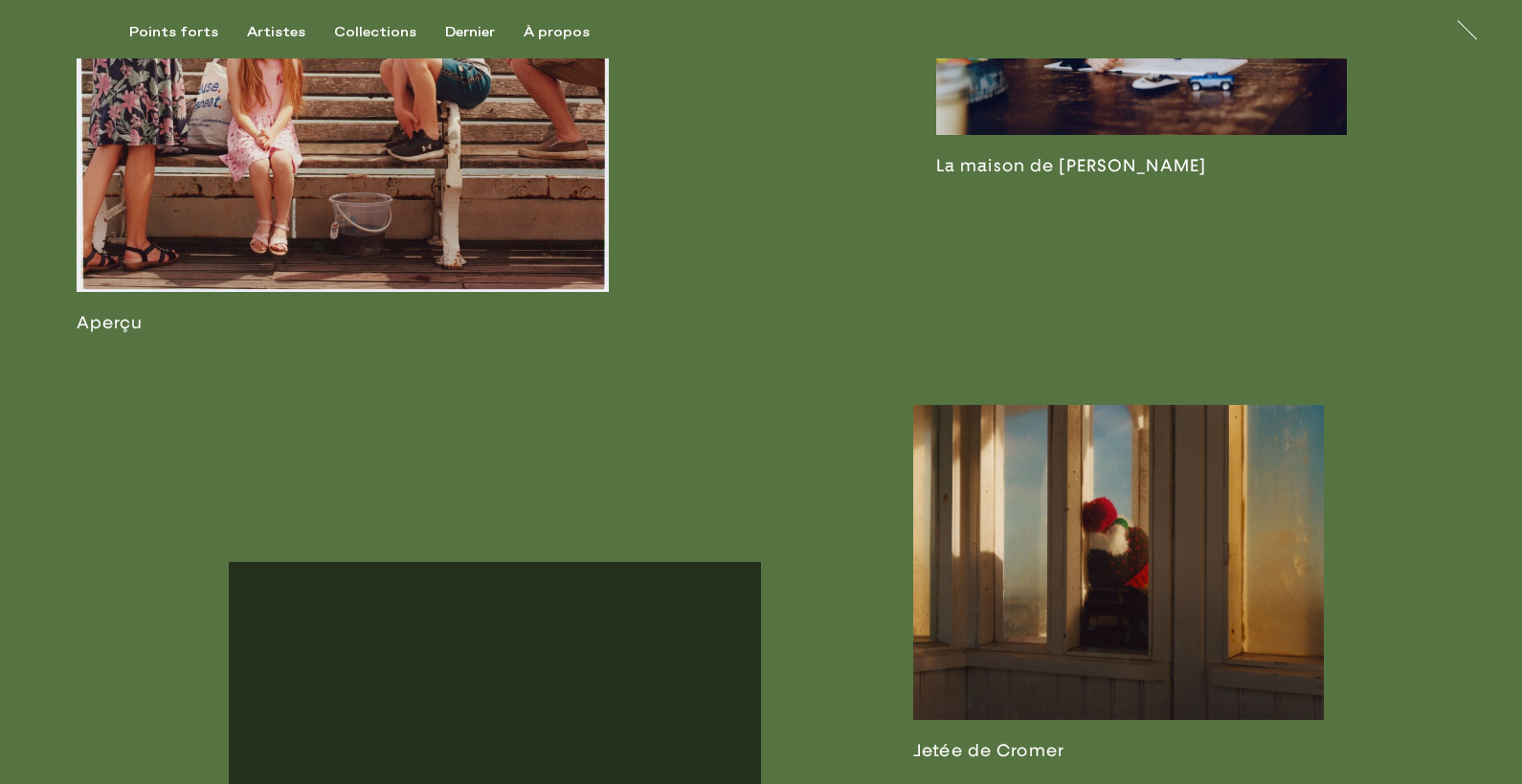
scroll to position [1385, 0]
click at [239, 267] on link at bounding box center [344, 104] width 533 height 459
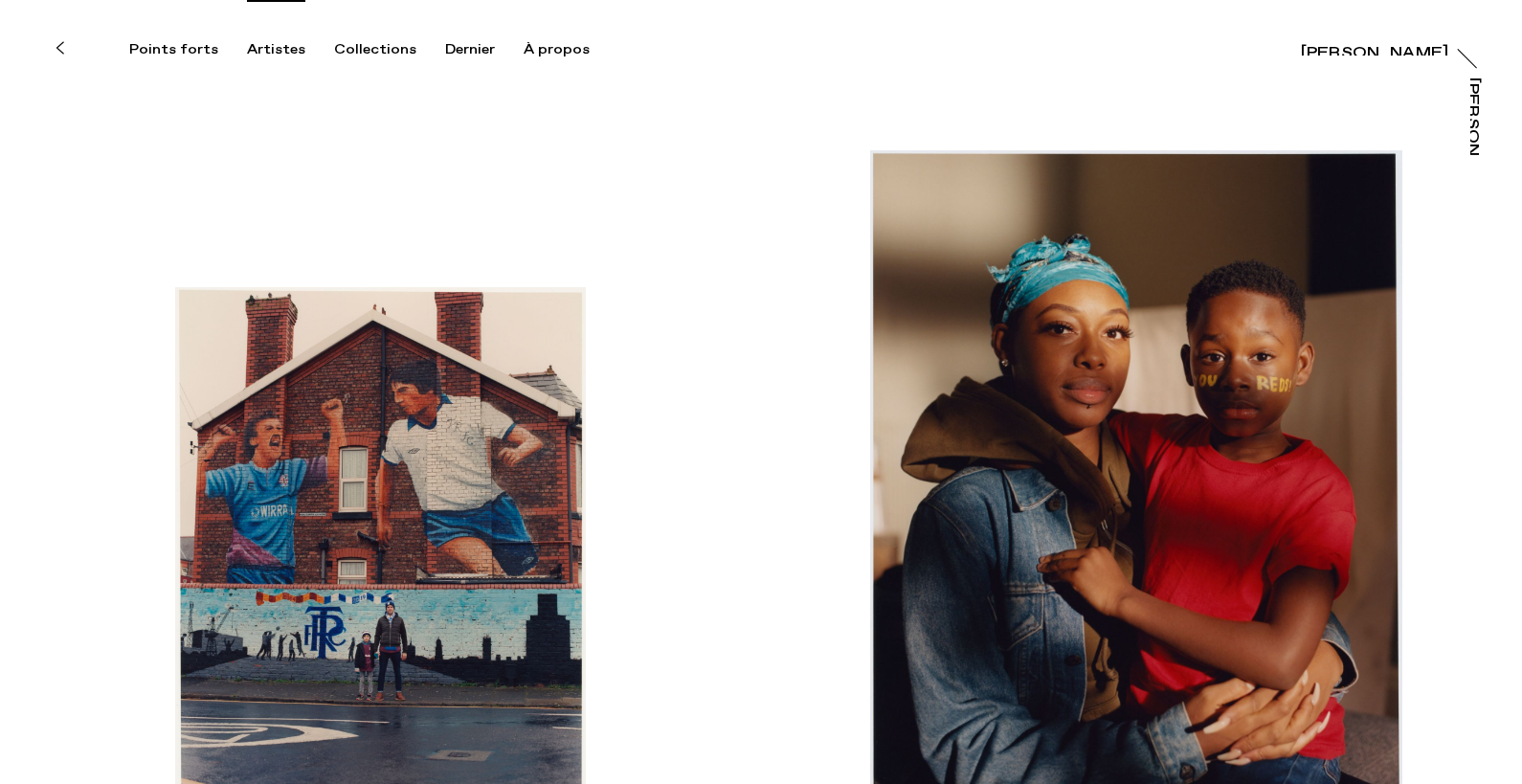
click at [270, 56] on font "Artistes" at bounding box center [276, 50] width 58 height 18
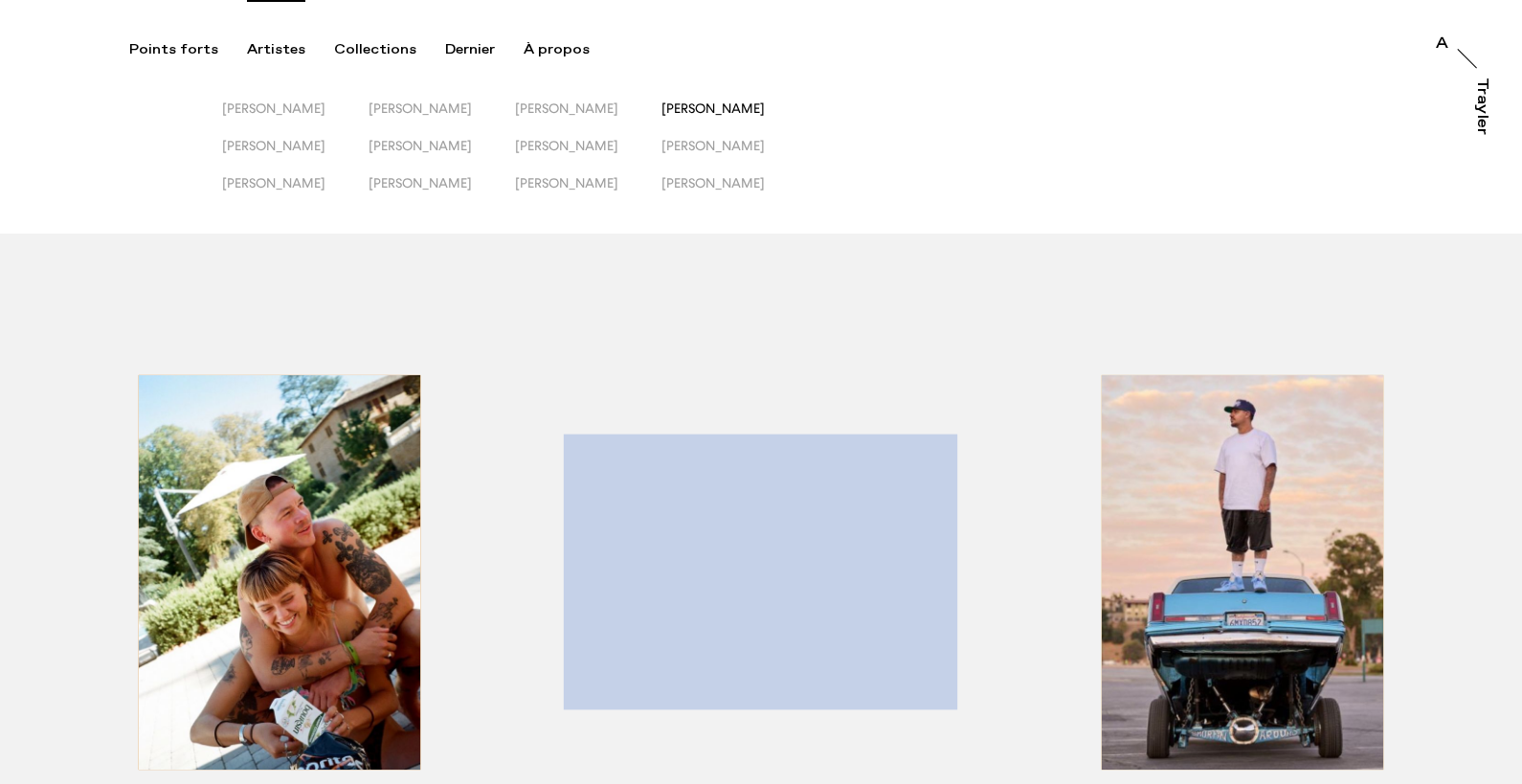
click at [740, 100] on font "[PERSON_NAME]" at bounding box center [713, 108] width 103 height 16
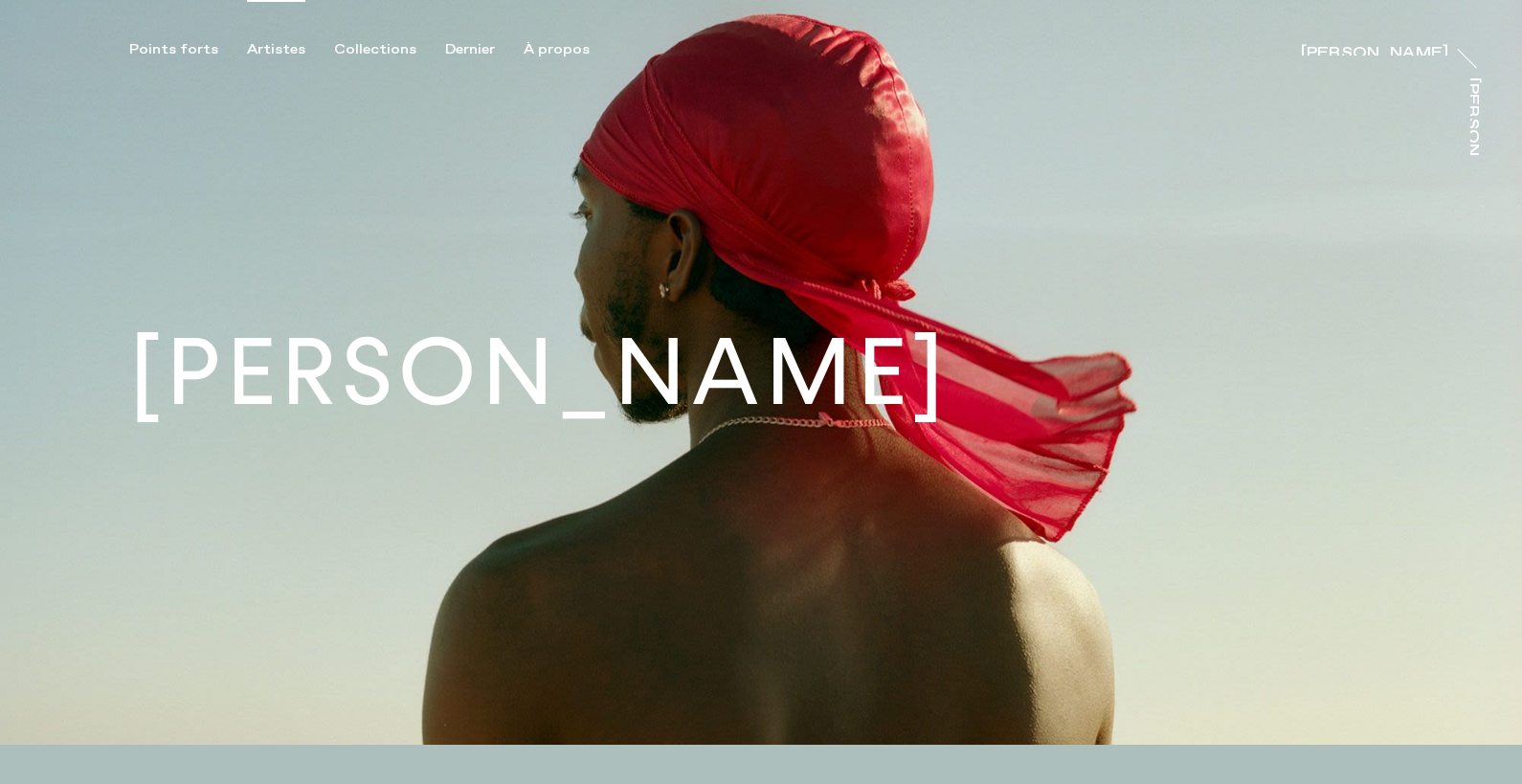
click at [269, 49] on font "Artistes" at bounding box center [276, 50] width 58 height 18
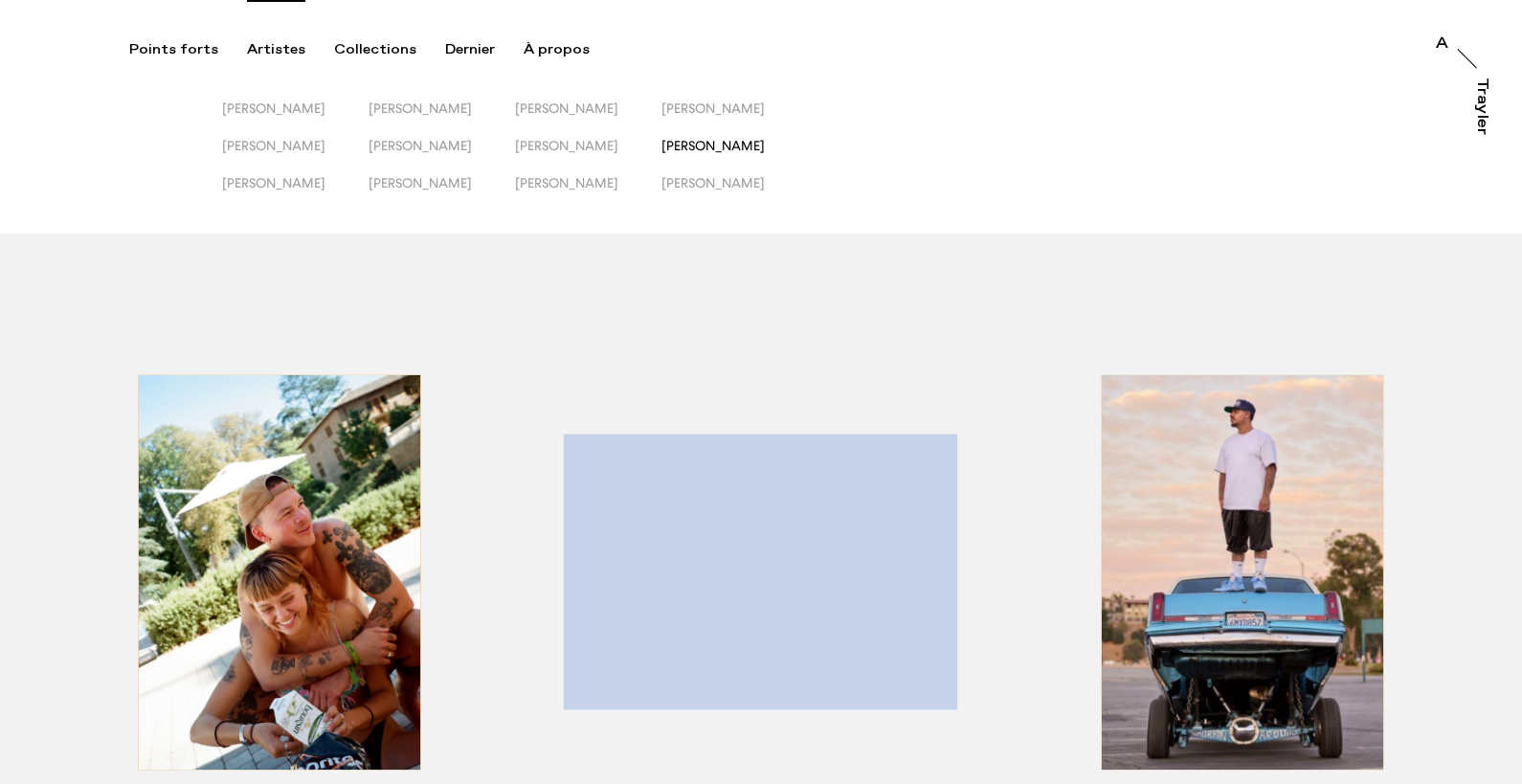
click at [765, 144] on font "[PERSON_NAME]" at bounding box center [713, 146] width 103 height 16
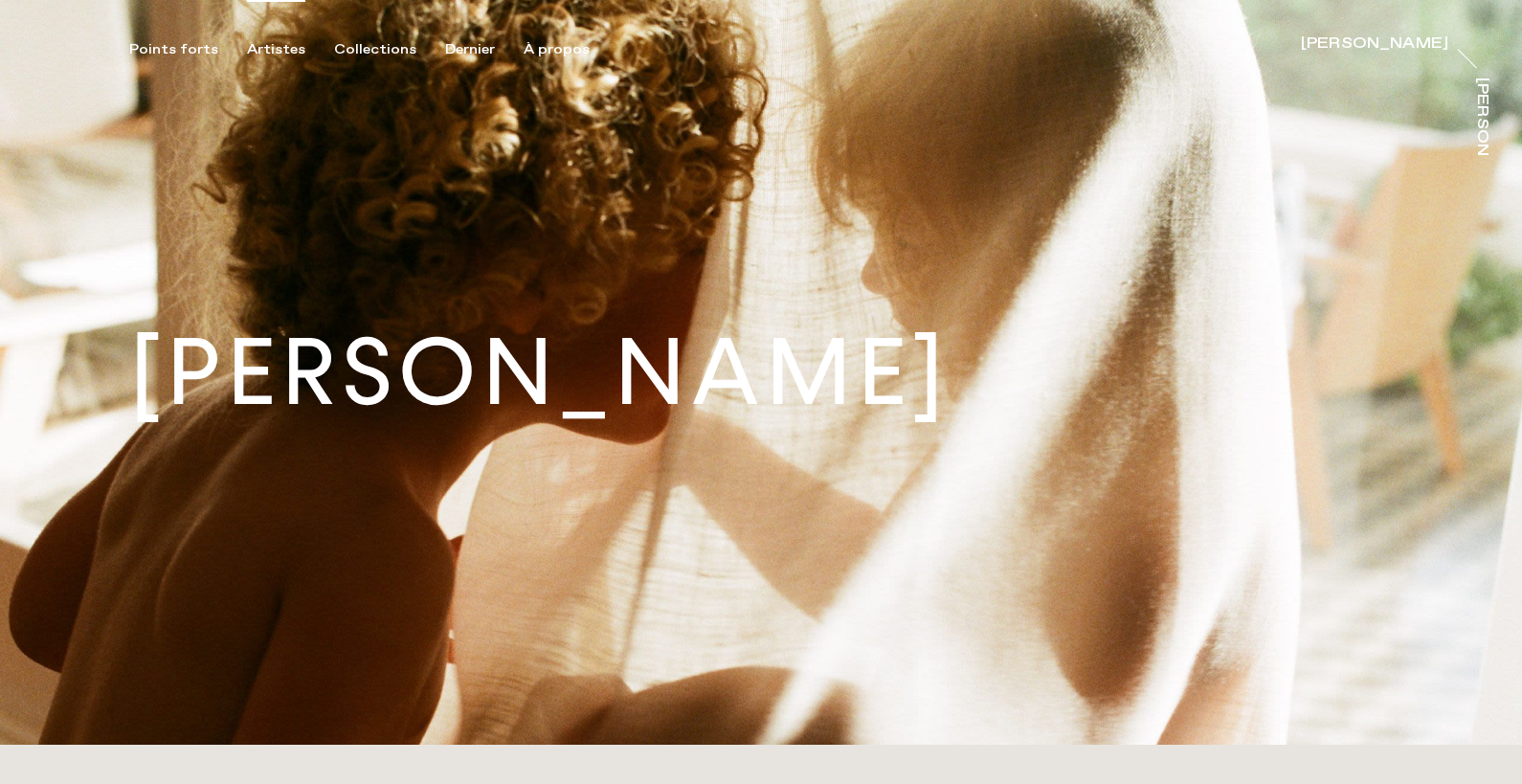
click at [284, 48] on font "Artistes" at bounding box center [276, 50] width 58 height 18
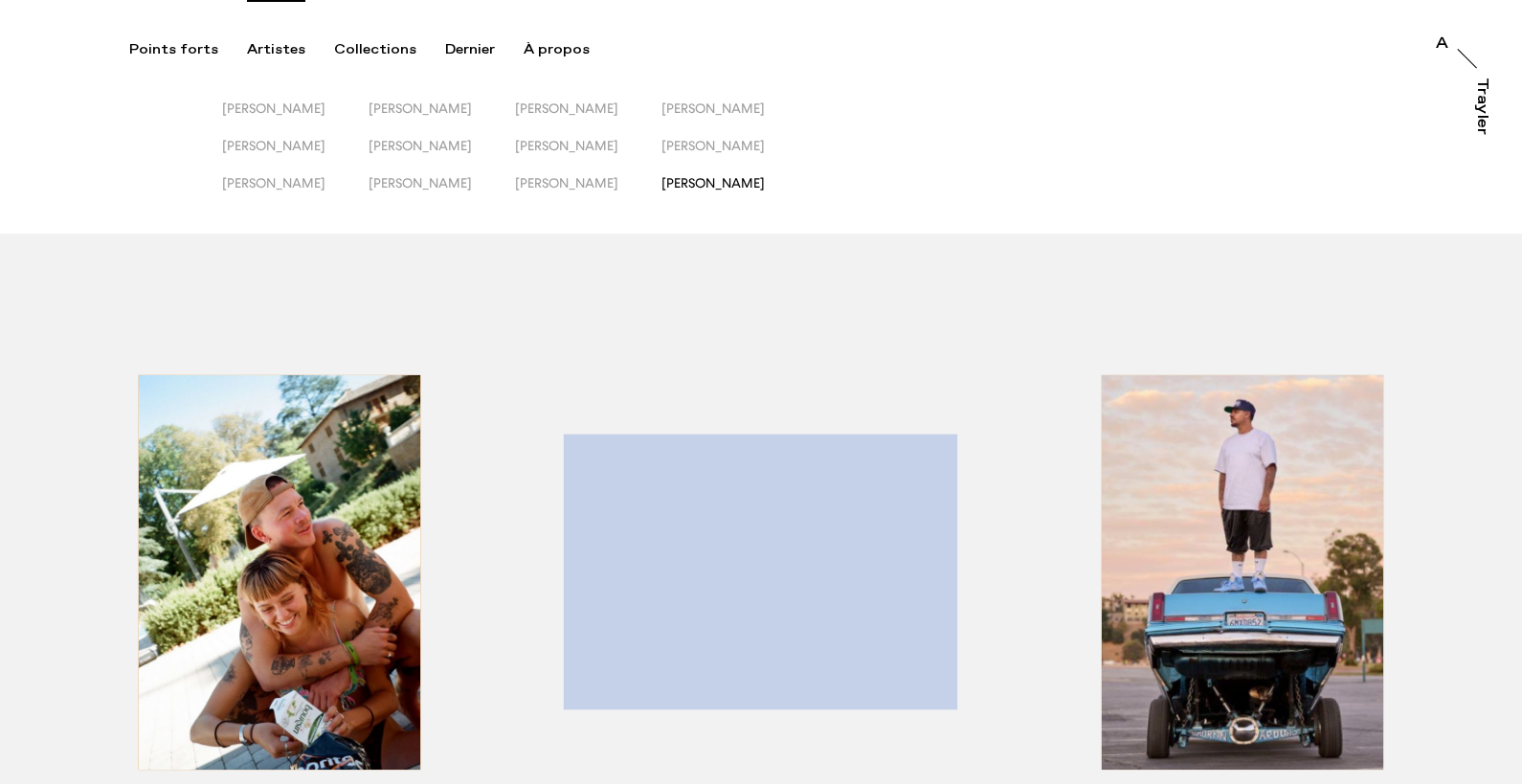
click at [758, 191] on div "[PERSON_NAME]" at bounding box center [713, 183] width 103 height 17
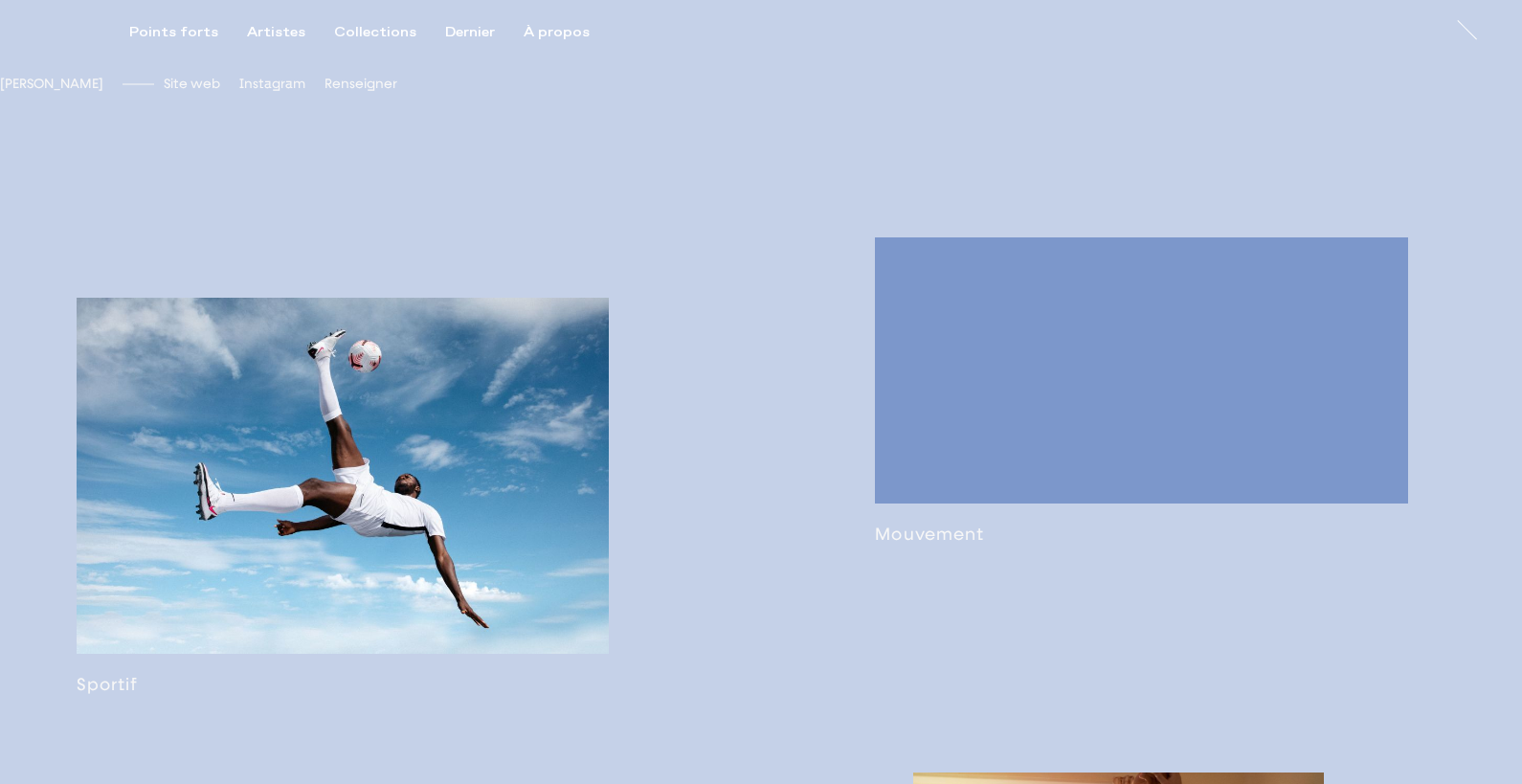
scroll to position [1012, 0]
click at [274, 89] on font "[DOMAIN_NAME]" at bounding box center [219, 82] width 111 height 16
